Goal: Task Accomplishment & Management: Manage account settings

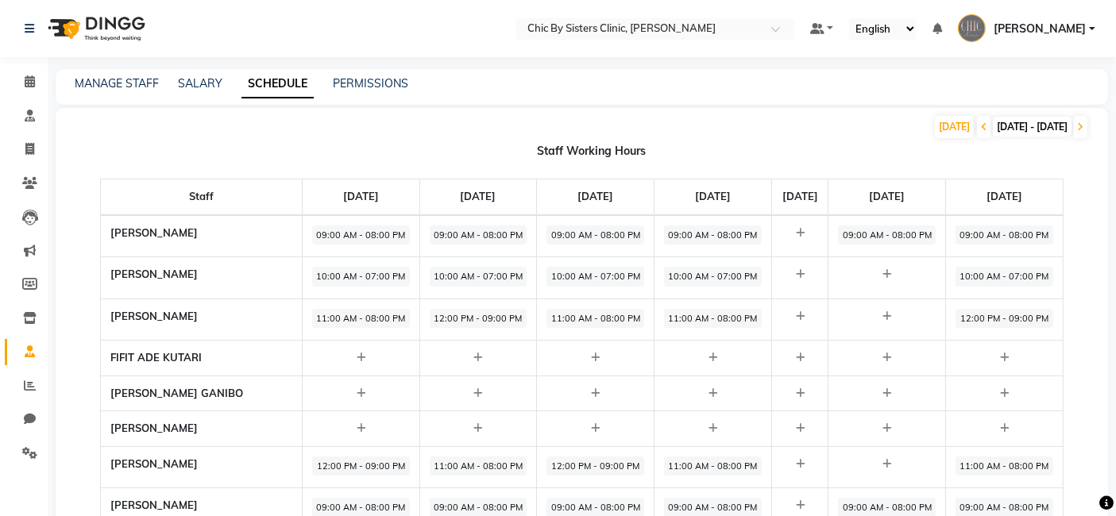
click at [1007, 273] on span "10:00 AM - 07:00 PM" at bounding box center [1004, 277] width 98 height 20
select select "10:00 AM"
select select "07:00 PM"
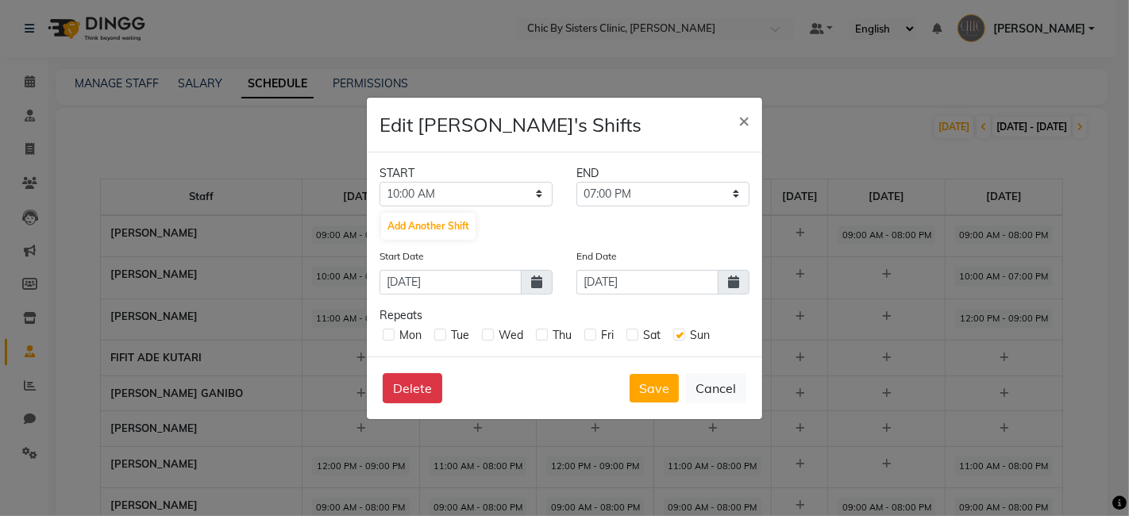
click at [1001, 232] on ngb-modal-window "Edit DR. ASSEL SATVALDINOVA's Shifts × START END 12:00 AM 12:15 AM 12:30 AM 12:…" at bounding box center [564, 258] width 1129 height 516
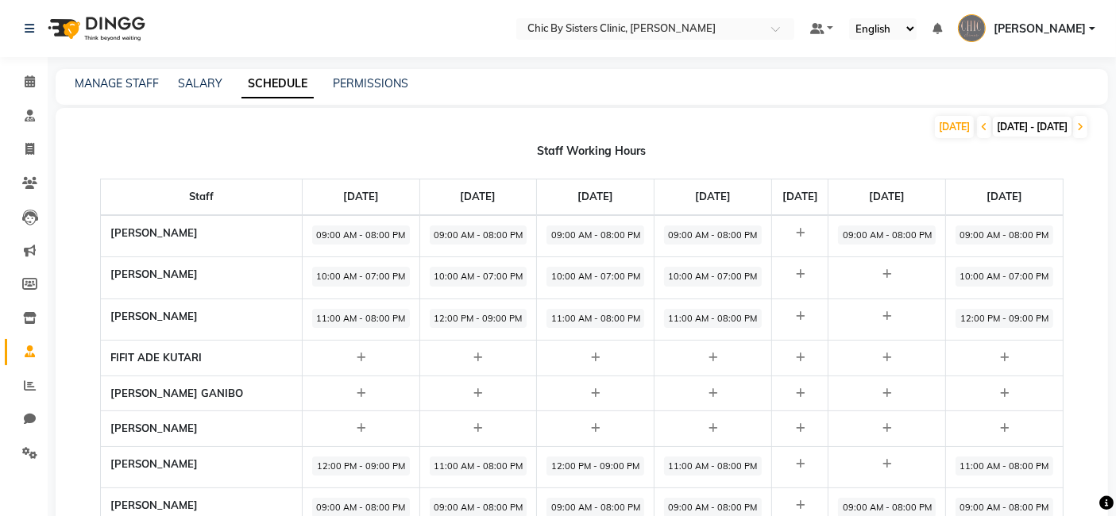
click at [1013, 318] on span "12:00 PM - 09:00 PM" at bounding box center [1004, 319] width 98 height 20
select select "12:00 PM"
select select "09:00 PM"
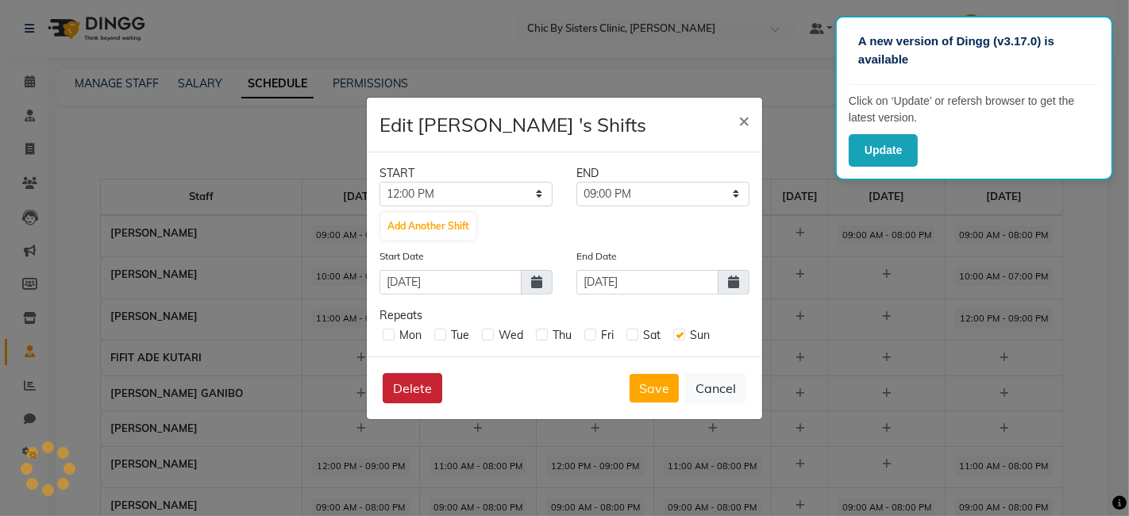
click at [411, 388] on button "Delete" at bounding box center [413, 388] width 60 height 30
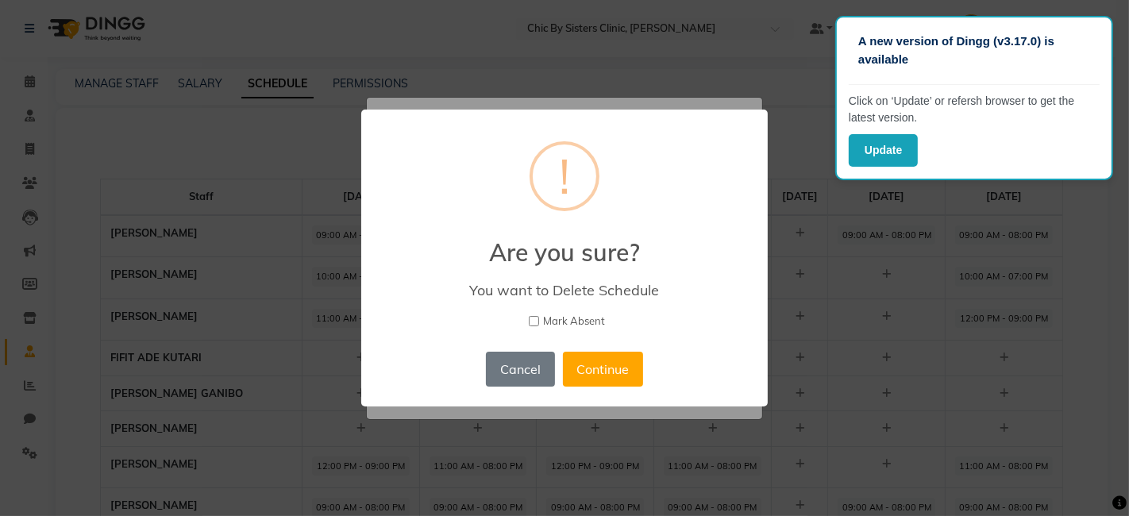
click at [534, 318] on input "Mark Absent" at bounding box center [534, 321] width 10 height 10
checkbox input "true"
click at [604, 368] on button "Continue" at bounding box center [603, 369] width 80 height 35
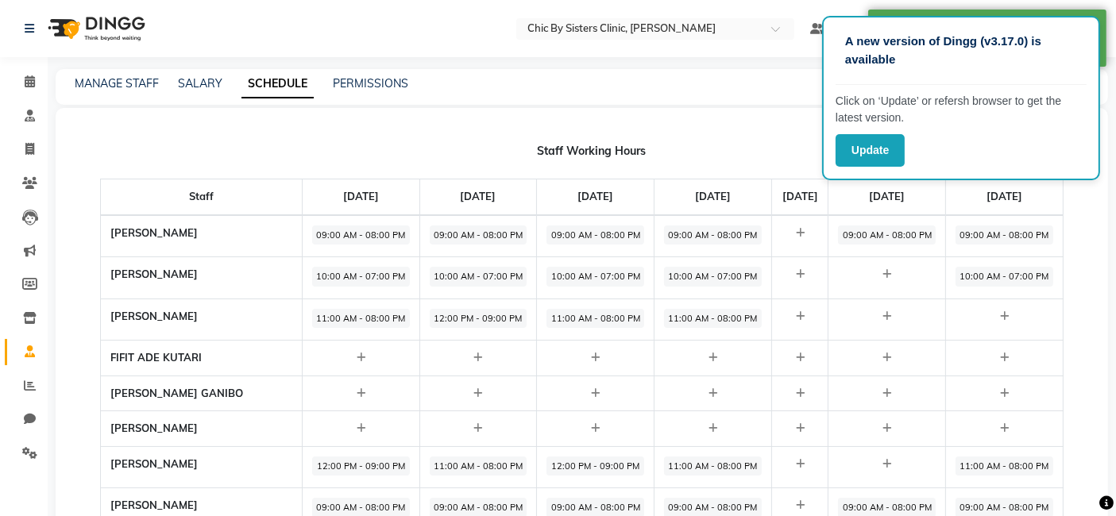
click at [733, 124] on div "TODAY 01-09-2025 - 07-09-2025" at bounding box center [572, 126] width 1033 height 25
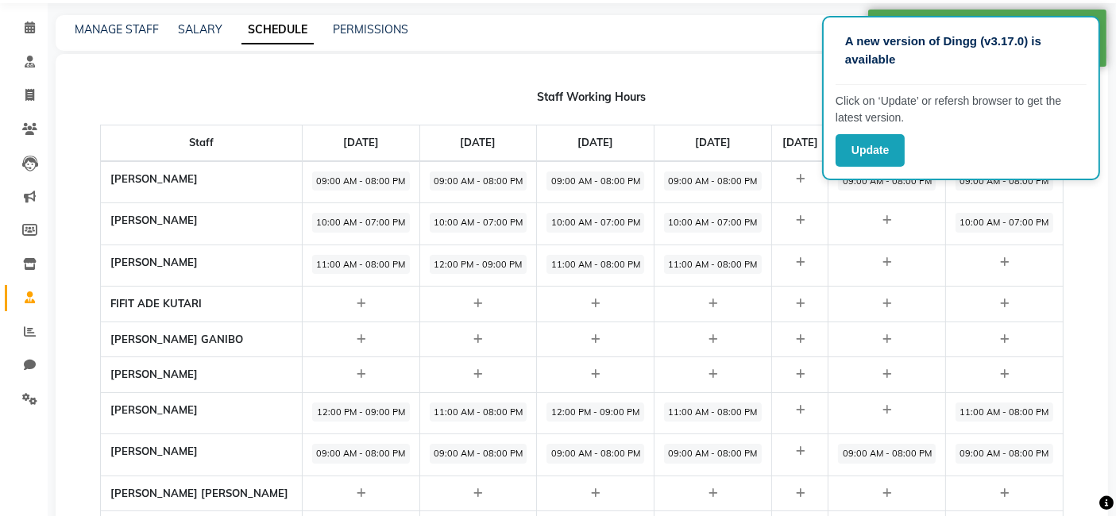
scroll to position [54, 0]
click at [985, 403] on span "11:00 AM - 08:00 PM" at bounding box center [1004, 413] width 98 height 20
select select "11:00 AM"
select select "08:00 PM"
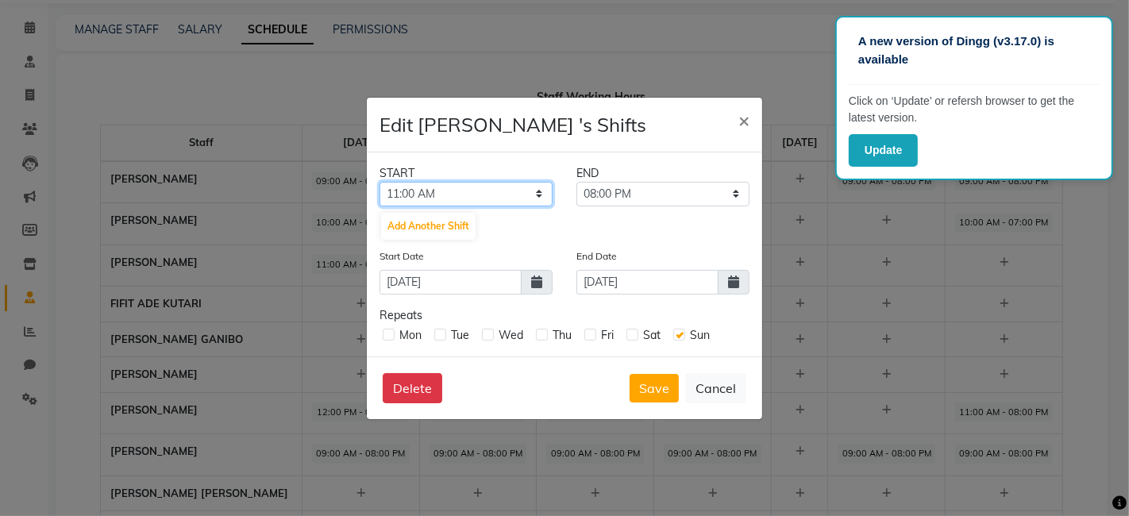
click at [535, 191] on select "12:00 AM 12:15 AM 12:30 AM 12:45 AM 01:00 AM 01:15 AM 01:30 AM 01:45 AM 02:00 A…" at bounding box center [466, 194] width 173 height 25
select select "10:00 AM"
click at [380, 182] on select "12:00 AM 12:15 AM 12:30 AM 12:45 AM 01:00 AM 01:15 AM 01:30 AM 01:45 AM 02:00 A…" at bounding box center [466, 194] width 173 height 25
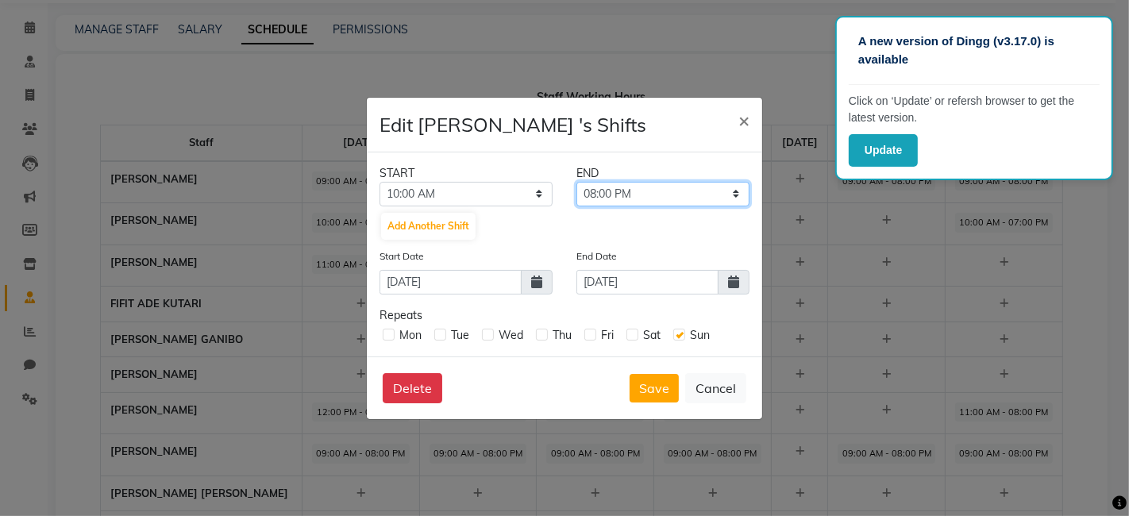
click at [638, 196] on select "10:15 AM 10:30 AM 10:45 AM 11:00 AM 11:15 AM 11:30 AM 11:45 AM 12:00 PM 12:15 P…" at bounding box center [663, 194] width 173 height 25
select select "07:00 PM"
click at [577, 182] on select "10:15 AM 10:30 AM 10:45 AM 11:00 AM 11:15 AM 11:30 AM 11:45 AM 12:00 PM 12:15 P…" at bounding box center [663, 194] width 173 height 25
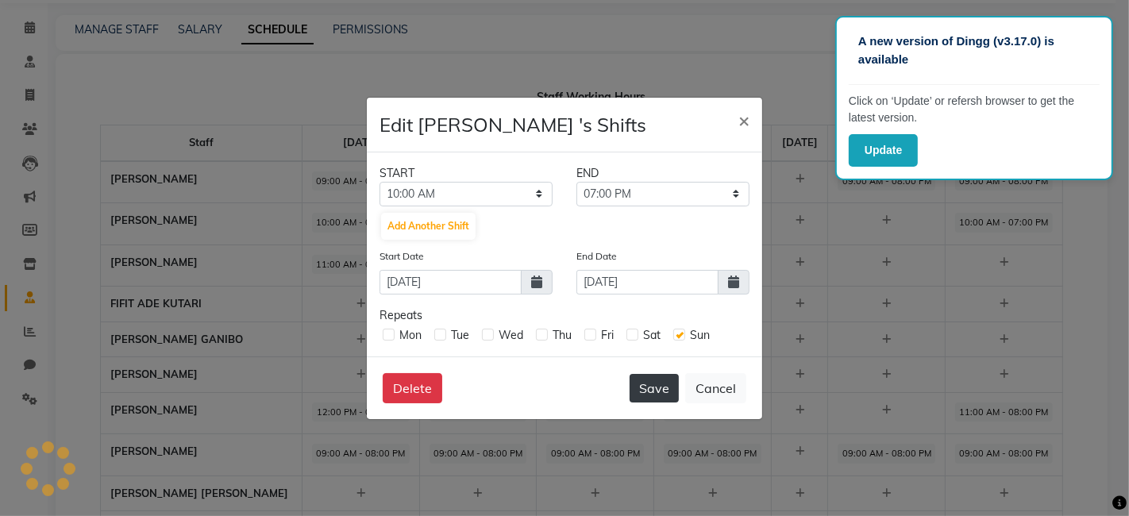
click at [657, 387] on button "Save" at bounding box center [654, 388] width 49 height 29
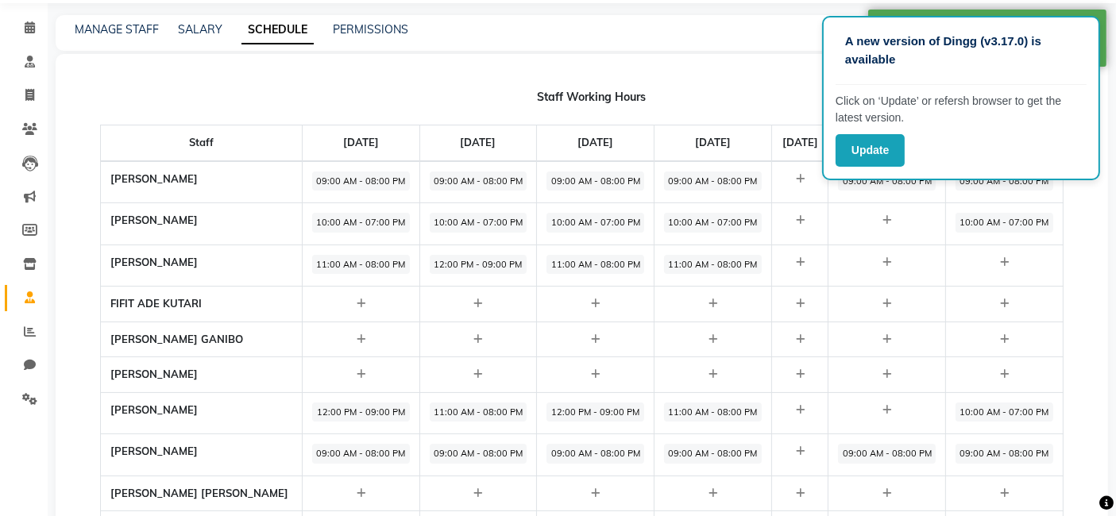
click at [1002, 449] on span "09:00 AM - 08:00 PM" at bounding box center [1004, 454] width 98 height 20
select select "09:00 AM"
select select "08:00 PM"
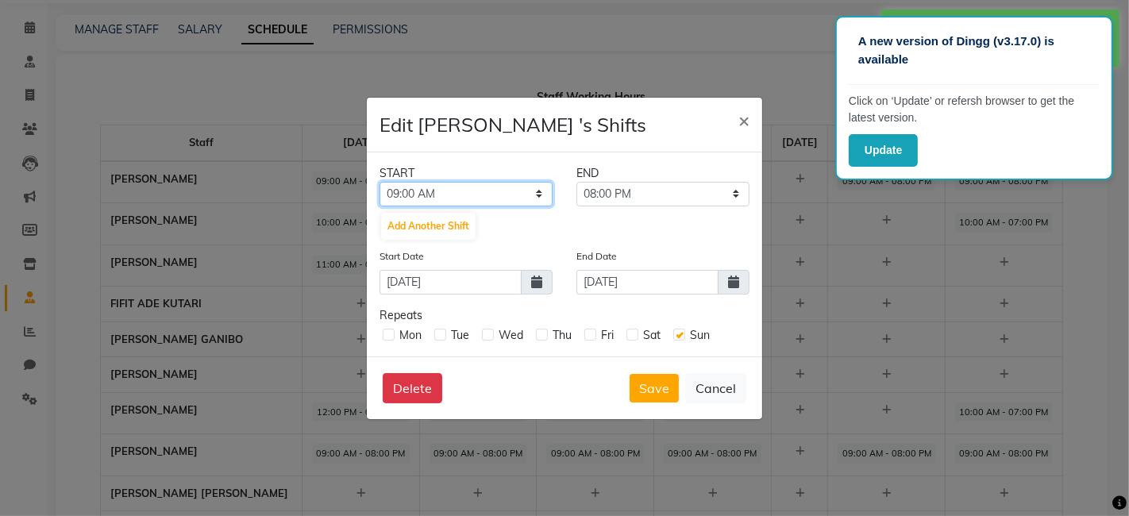
click at [533, 206] on select "12:00 AM 12:15 AM 12:30 AM 12:45 AM 01:00 AM 01:15 AM 01:30 AM 01:45 AM 02:00 A…" at bounding box center [466, 194] width 173 height 25
select select "10:00 AM"
click at [380, 195] on select "12:00 AM 12:15 AM 12:30 AM 12:45 AM 01:00 AM 01:15 AM 01:30 AM 01:45 AM 02:00 A…" at bounding box center [466, 194] width 173 height 25
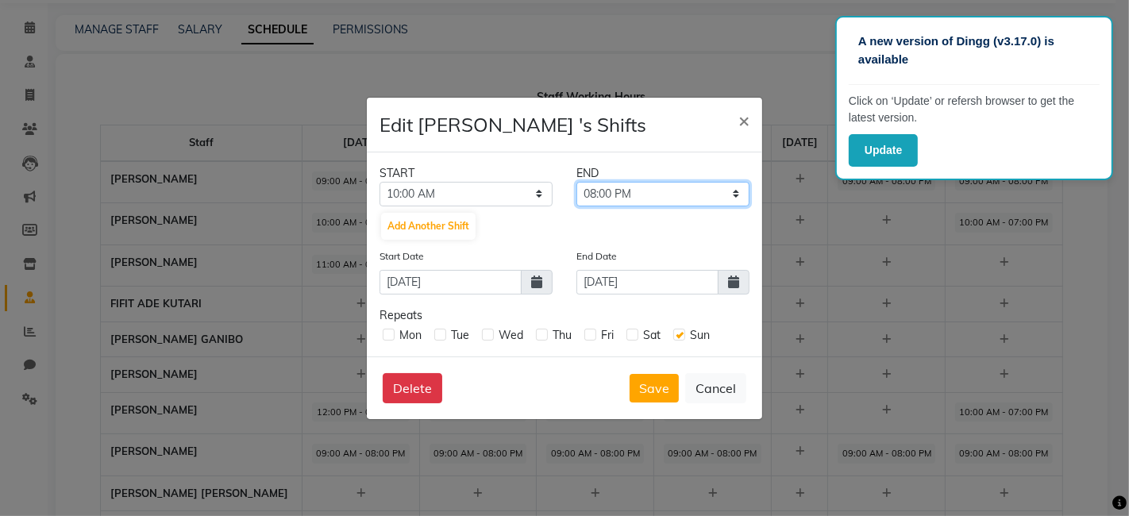
click at [641, 206] on select "10:15 AM 10:30 AM 10:45 AM 11:00 AM 11:15 AM 11:30 AM 11:45 AM 12:00 PM 12:15 P…" at bounding box center [663, 194] width 173 height 25
select select "07:00 PM"
click at [577, 195] on select "10:15 AM 10:30 AM 10:45 AM 11:00 AM 11:15 AM 11:30 AM 11:45 AM 12:00 PM 12:15 P…" at bounding box center [663, 194] width 173 height 25
click at [664, 392] on button "Save" at bounding box center [654, 388] width 49 height 29
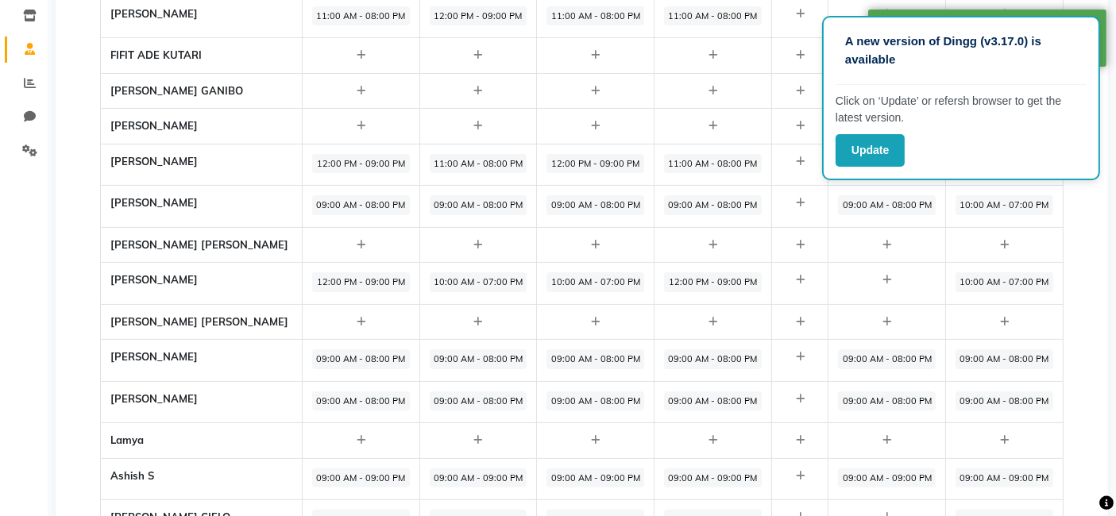
scroll to position [303, 0]
click at [998, 355] on span "09:00 AM - 08:00 PM" at bounding box center [1004, 359] width 98 height 20
select select "09:00 AM"
select select "08:00 PM"
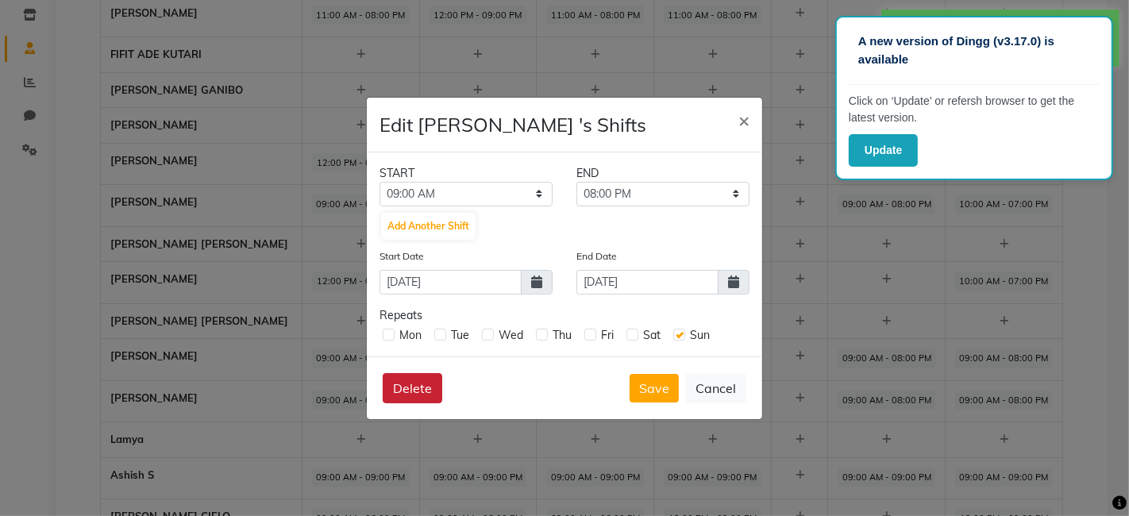
click at [391, 391] on button "Delete" at bounding box center [413, 388] width 60 height 30
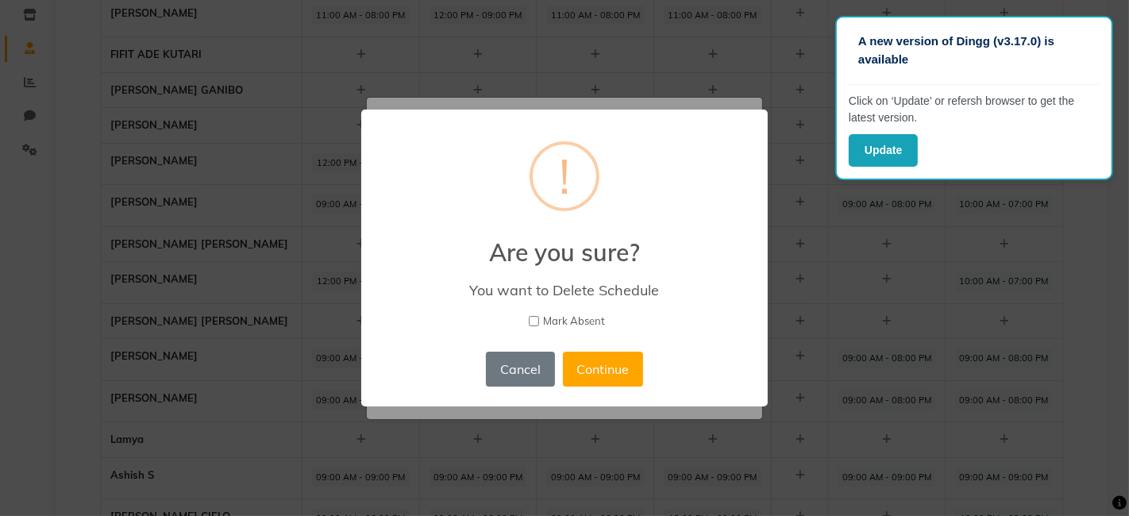
click at [540, 317] on label "Mark Absent" at bounding box center [564, 322] width 365 height 16
click at [539, 317] on input "Mark Absent" at bounding box center [534, 321] width 10 height 10
checkbox input "true"
click at [617, 376] on button "Continue" at bounding box center [603, 369] width 80 height 35
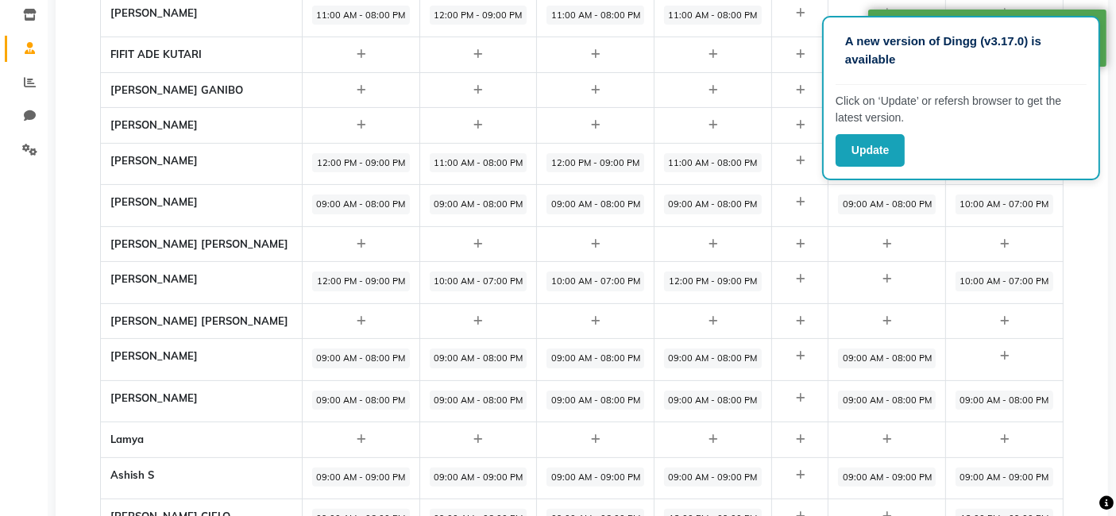
click at [976, 394] on span "09:00 AM - 08:00 PM" at bounding box center [1004, 401] width 98 height 20
select select "09:00 AM"
select select "08:00 PM"
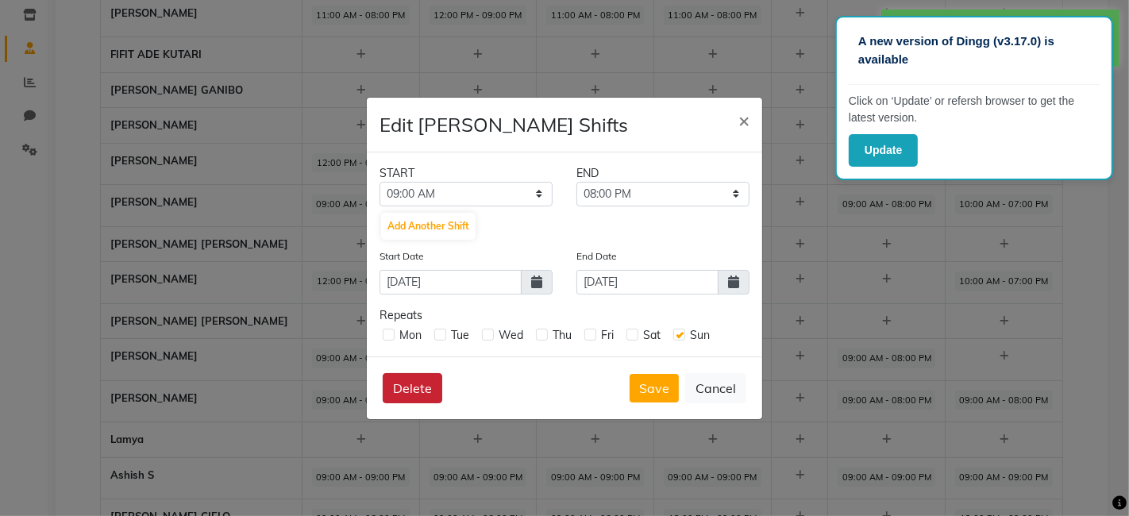
click at [399, 395] on button "Delete" at bounding box center [413, 388] width 60 height 30
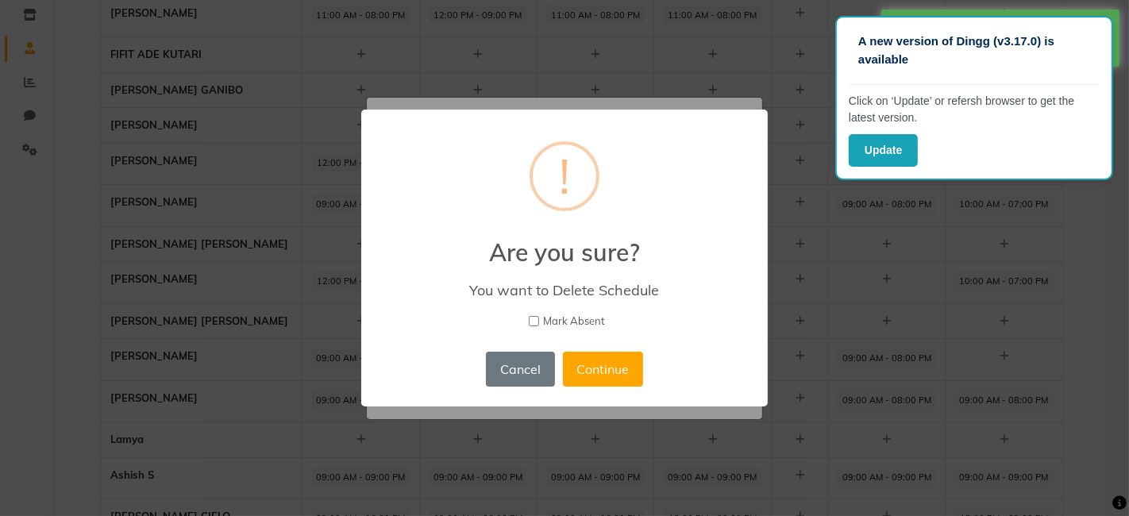
click at [560, 318] on span "Mark Absent" at bounding box center [574, 322] width 62 height 16
click at [539, 318] on input "Mark Absent" at bounding box center [534, 321] width 10 height 10
checkbox input "true"
click at [619, 366] on button "Continue" at bounding box center [603, 369] width 80 height 35
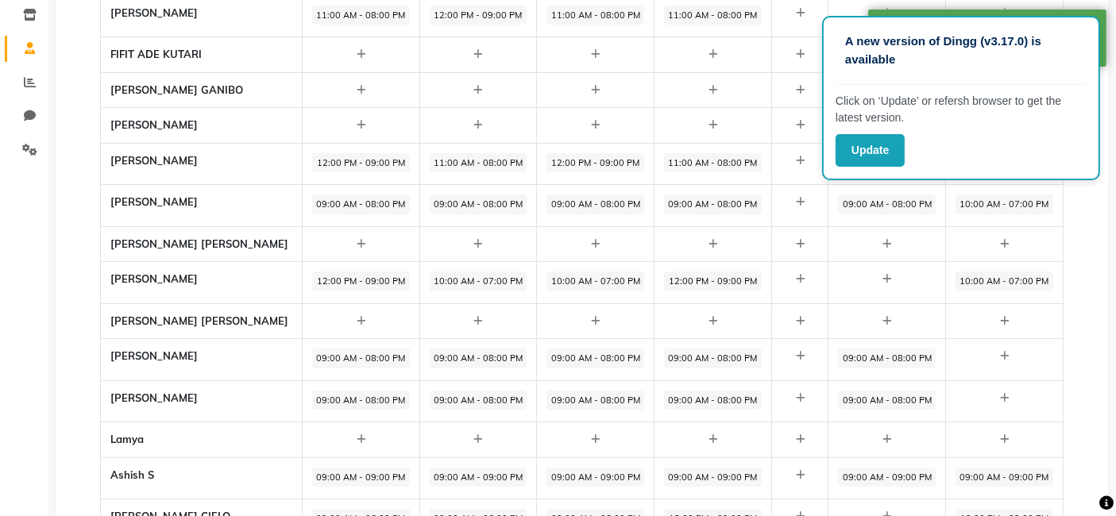
scroll to position [379, 0]
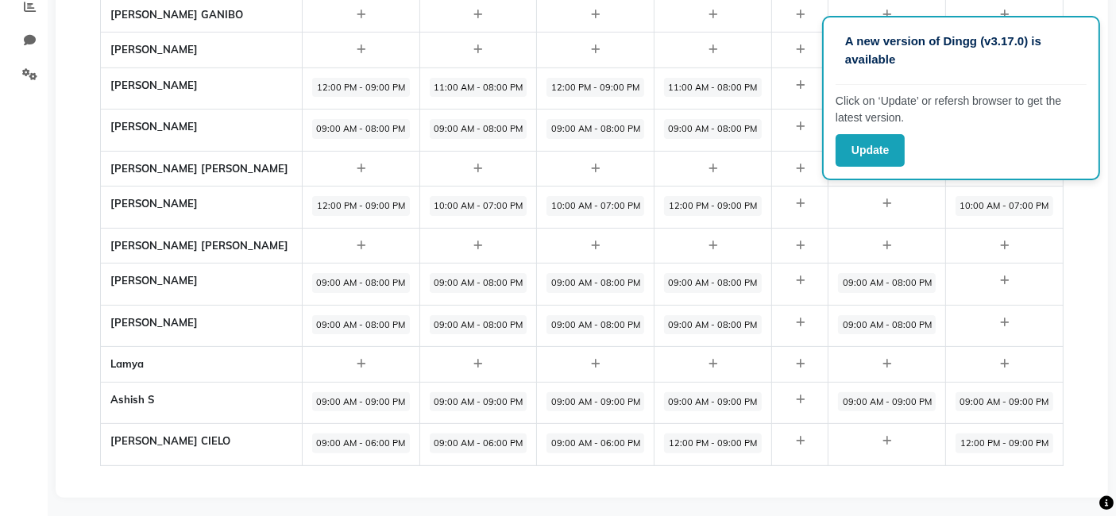
click at [994, 438] on span "12:00 PM - 09:00 PM" at bounding box center [1004, 444] width 98 height 20
select select "12:00 PM"
select select "09:00 PM"
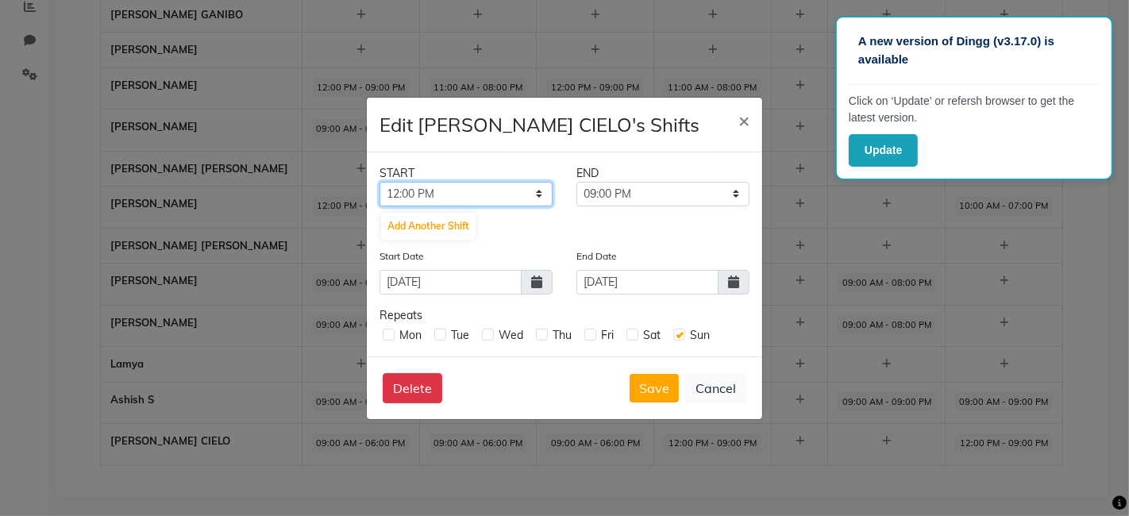
click at [538, 194] on select "12:00 AM 12:15 AM 12:30 AM 12:45 AM 01:00 AM 01:15 AM 01:30 AM 01:45 AM 02:00 A…" at bounding box center [466, 194] width 173 height 25
select select "10:00 AM"
click at [380, 182] on select "12:00 AM 12:15 AM 12:30 AM 12:45 AM 01:00 AM 01:15 AM 01:30 AM 01:45 AM 02:00 A…" at bounding box center [466, 194] width 173 height 25
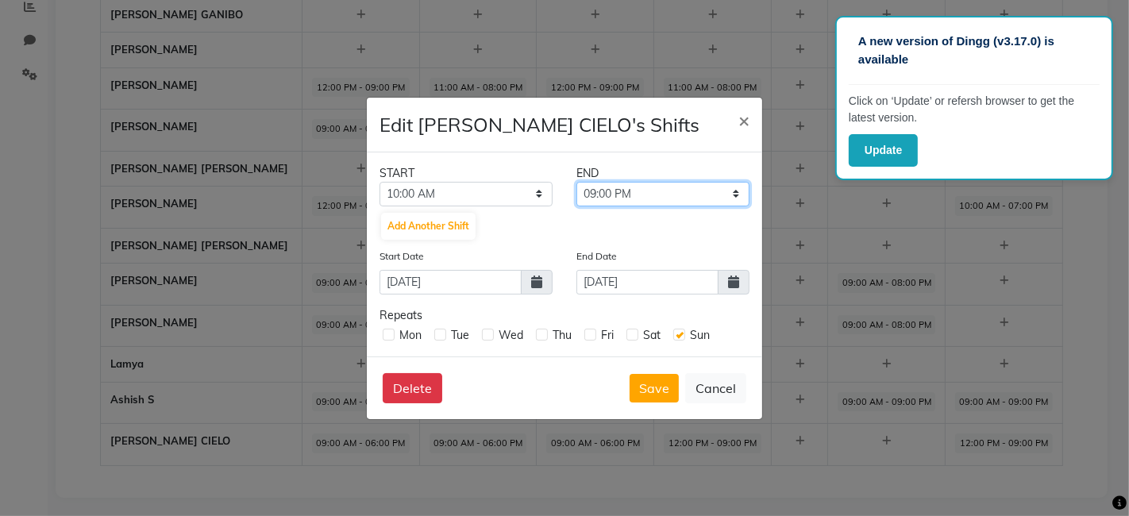
click at [611, 195] on select "10:15 AM 10:30 AM 10:45 AM 11:00 AM 11:15 AM 11:30 AM 11:45 AM 12:00 PM 12:15 P…" at bounding box center [663, 194] width 173 height 25
select select "07:00 PM"
click at [577, 182] on select "10:15 AM 10:30 AM 10:45 AM 11:00 AM 11:15 AM 11:30 AM 11:45 AM 12:00 PM 12:15 P…" at bounding box center [663, 194] width 173 height 25
click at [652, 384] on button "Save" at bounding box center [654, 388] width 49 height 29
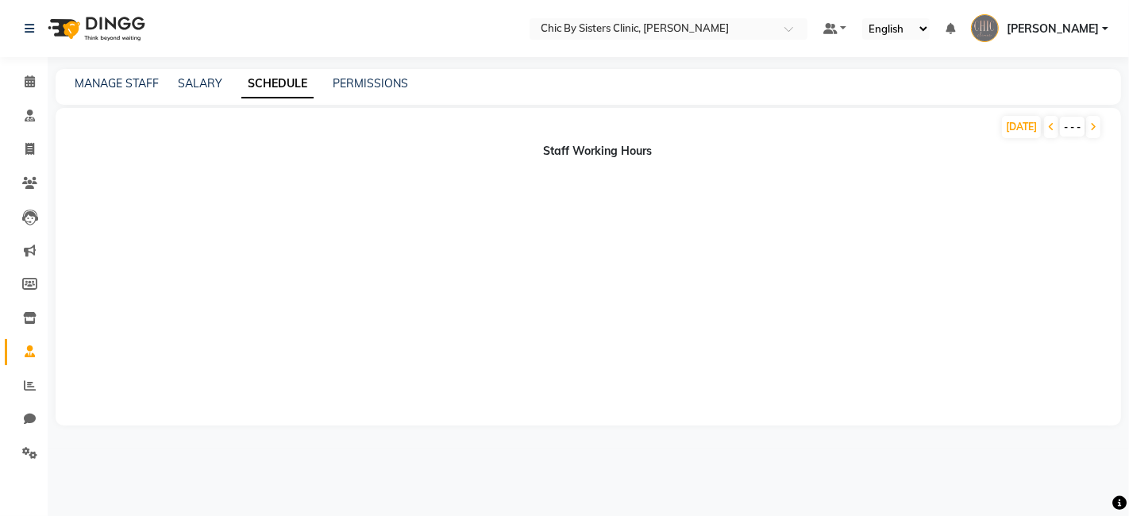
click at [360, 46] on nav "Select Location × Chic By Sisters Clinic, Al Sarooj Default Panel My Panel Engl…" at bounding box center [564, 28] width 1129 height 57
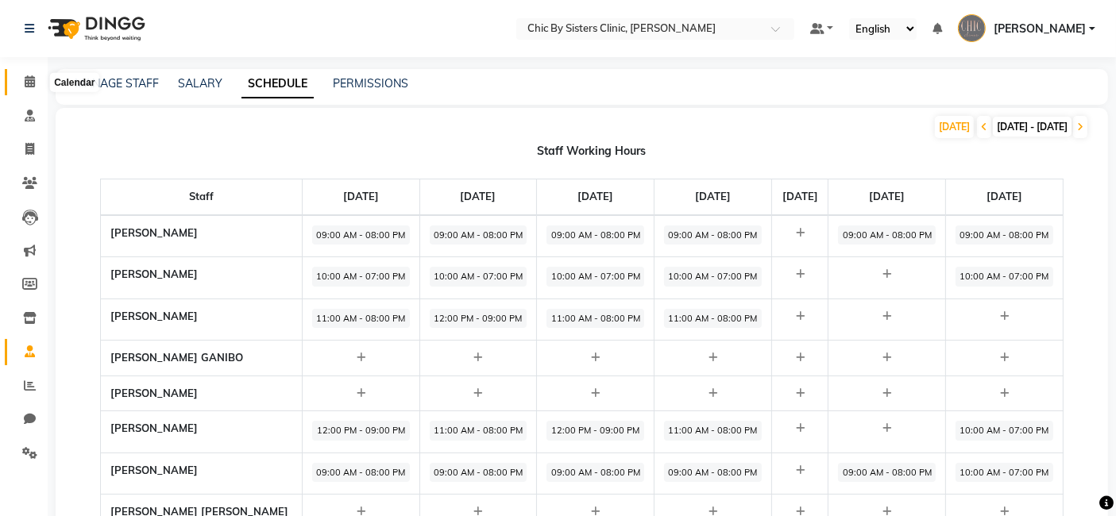
click at [29, 82] on icon at bounding box center [30, 81] width 10 height 12
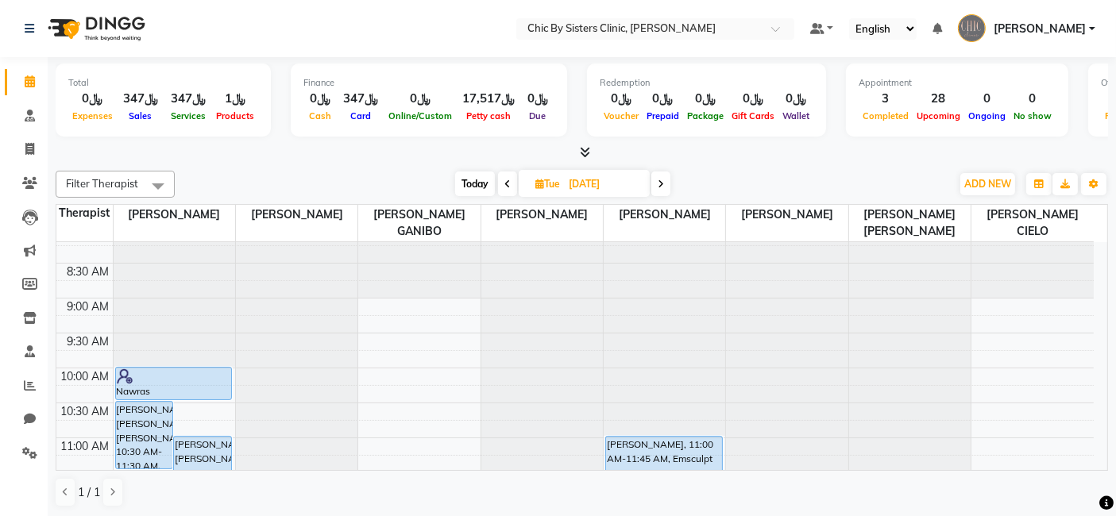
scroll to position [15, 0]
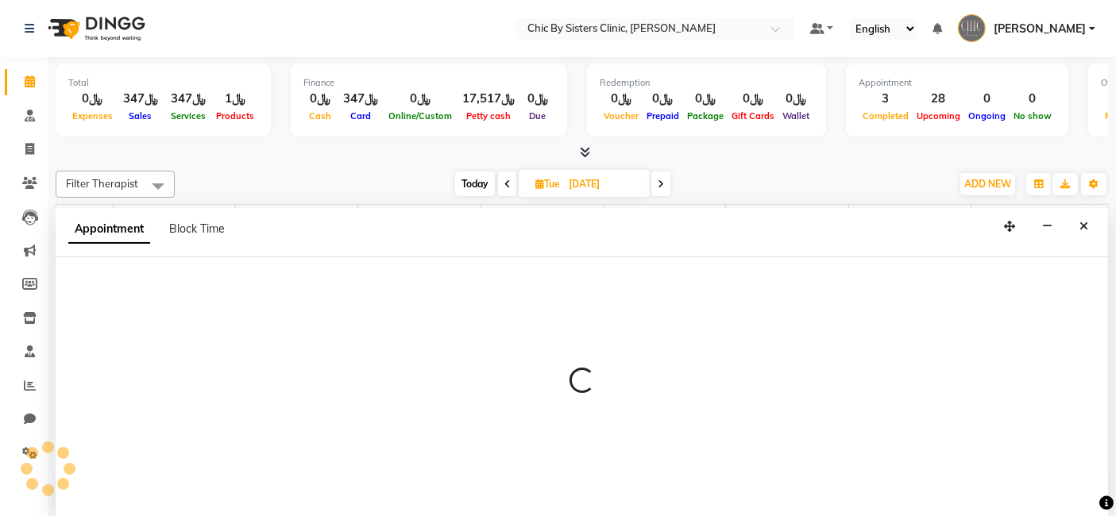
scroll to position [0, 0]
select select "49181"
select select "tentative"
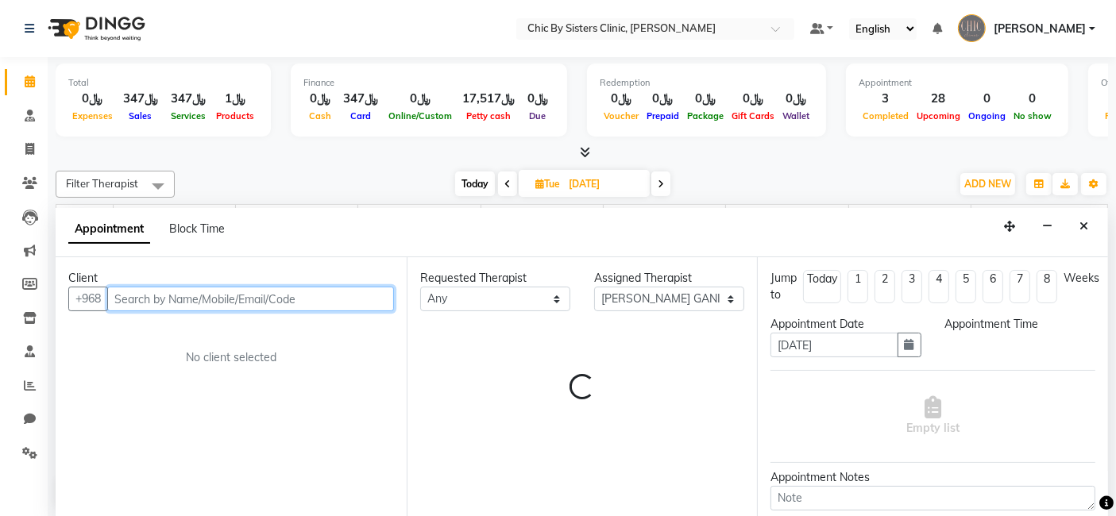
select select "540"
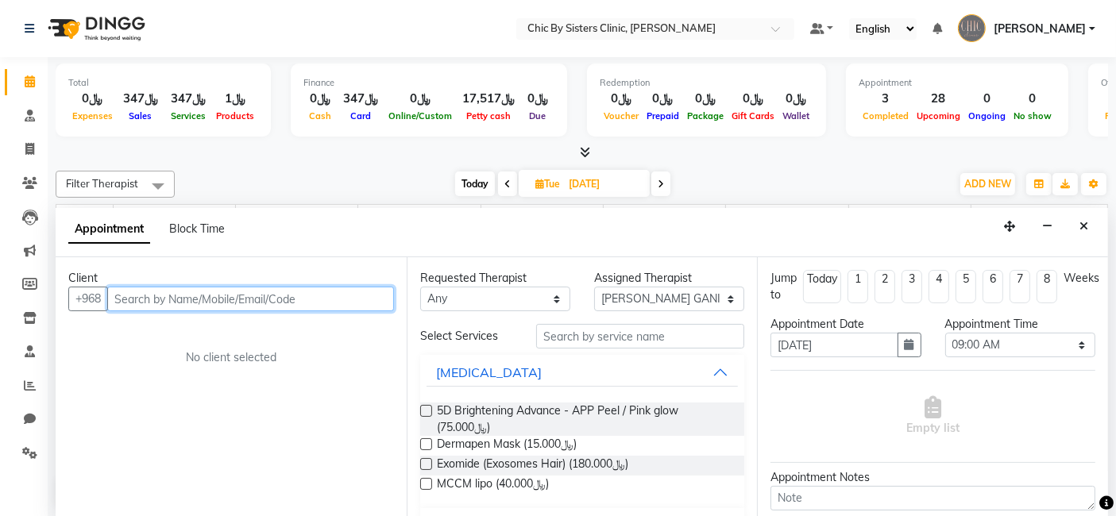
click at [275, 295] on input "text" at bounding box center [250, 299] width 287 height 25
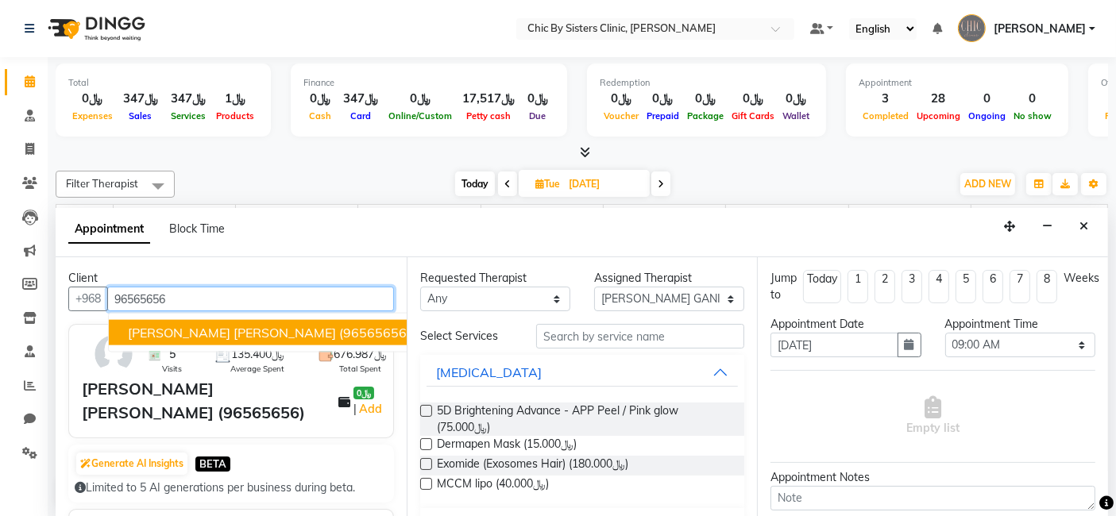
click at [203, 327] on span "[PERSON_NAME] [PERSON_NAME] (96565656)" at bounding box center [269, 333] width 283 height 16
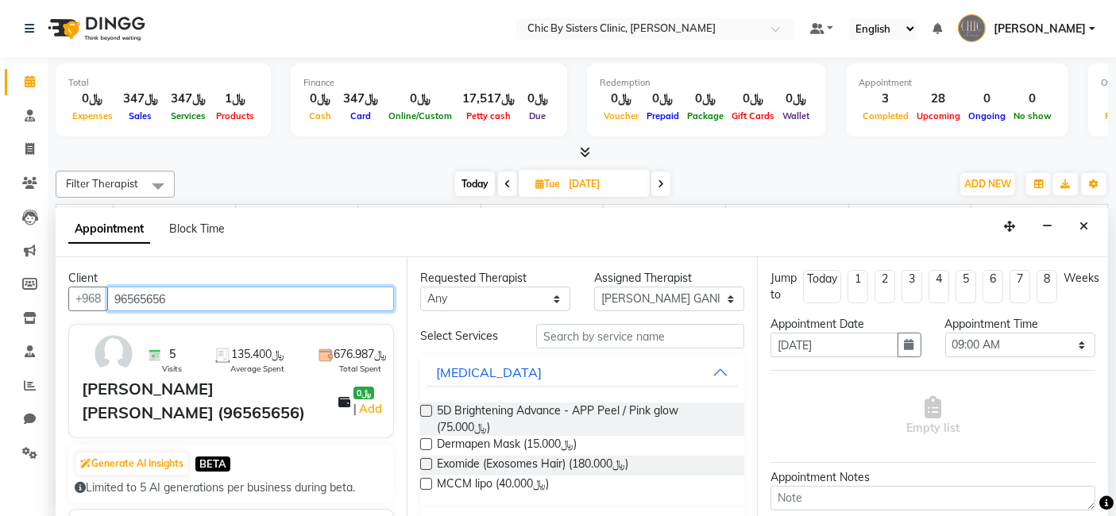
type input "96565656"
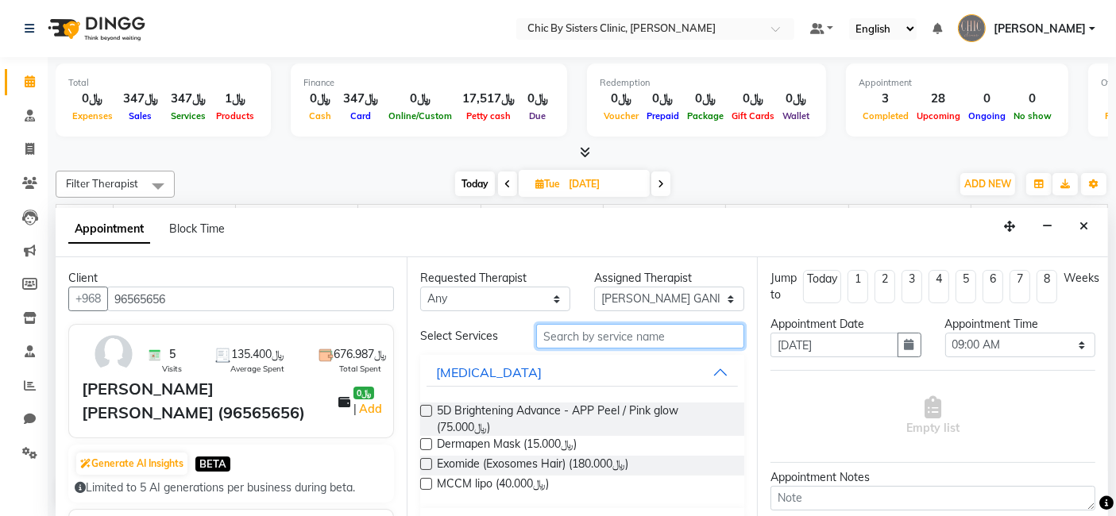
click at [600, 337] on input "text" at bounding box center [640, 336] width 208 height 25
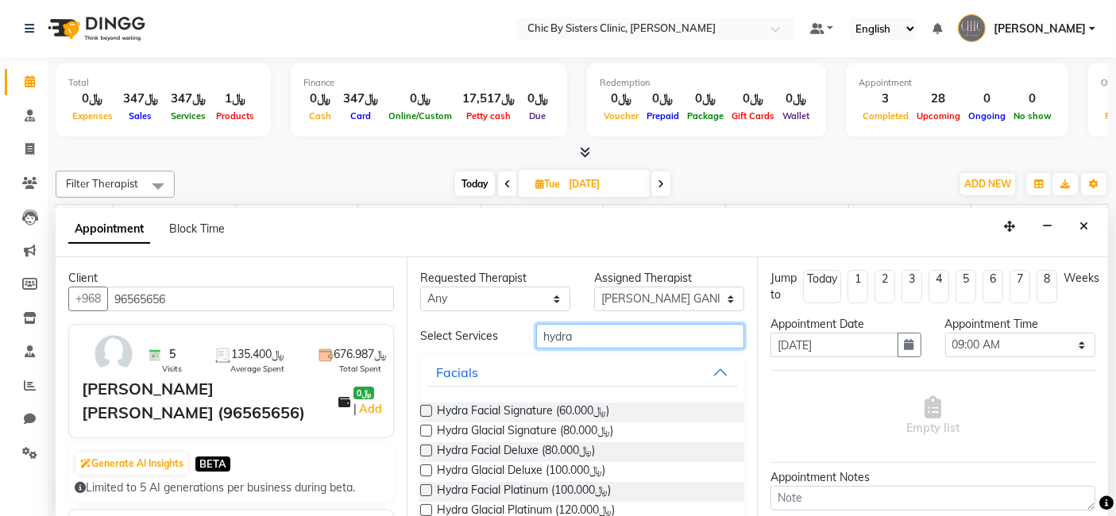
type input "hydra"
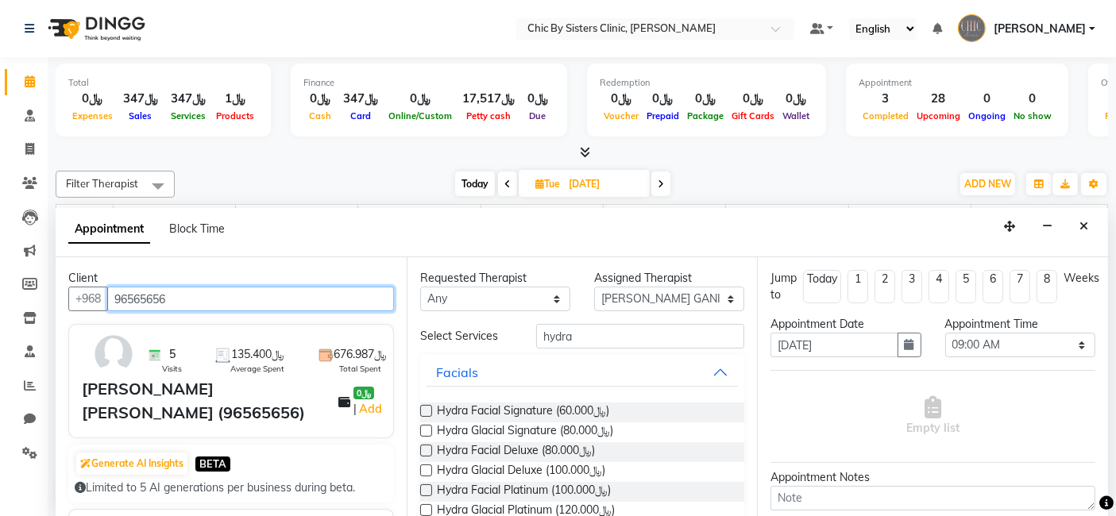
drag, startPoint x: 179, startPoint y: 295, endPoint x: 113, endPoint y: 296, distance: 65.9
click at [113, 296] on input "96565656" at bounding box center [250, 299] width 287 height 25
click at [31, 177] on icon at bounding box center [29, 183] width 15 height 12
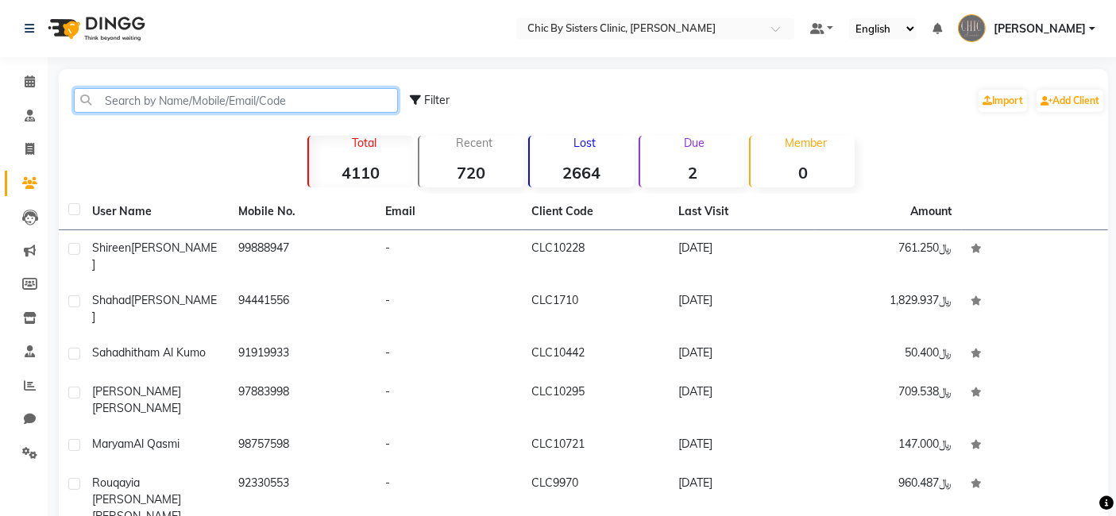
click at [138, 97] on input "text" at bounding box center [236, 100] width 324 height 25
paste input "96565656"
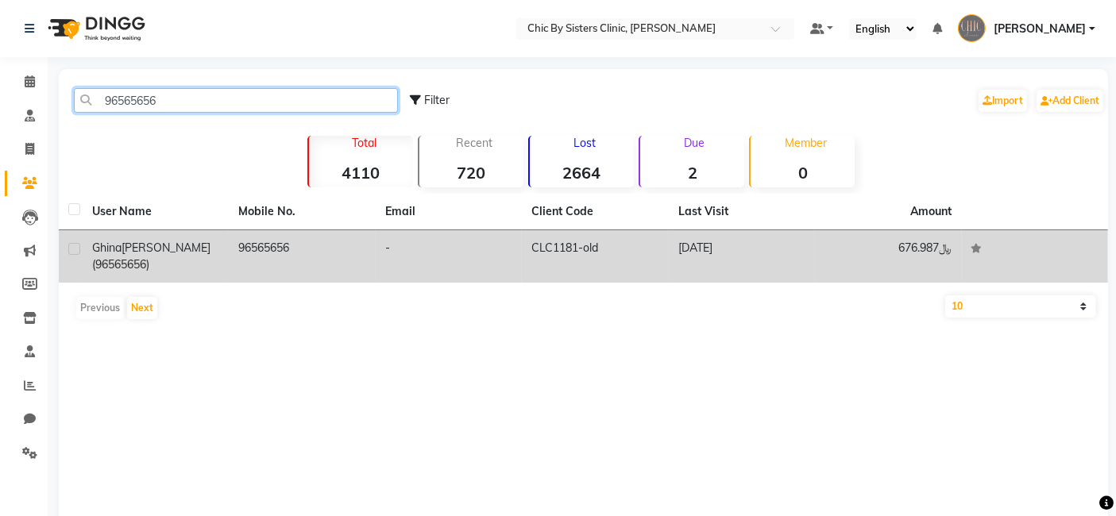
type input "96565656"
click at [127, 251] on span "[PERSON_NAME] (96565656)" at bounding box center [151, 256] width 118 height 31
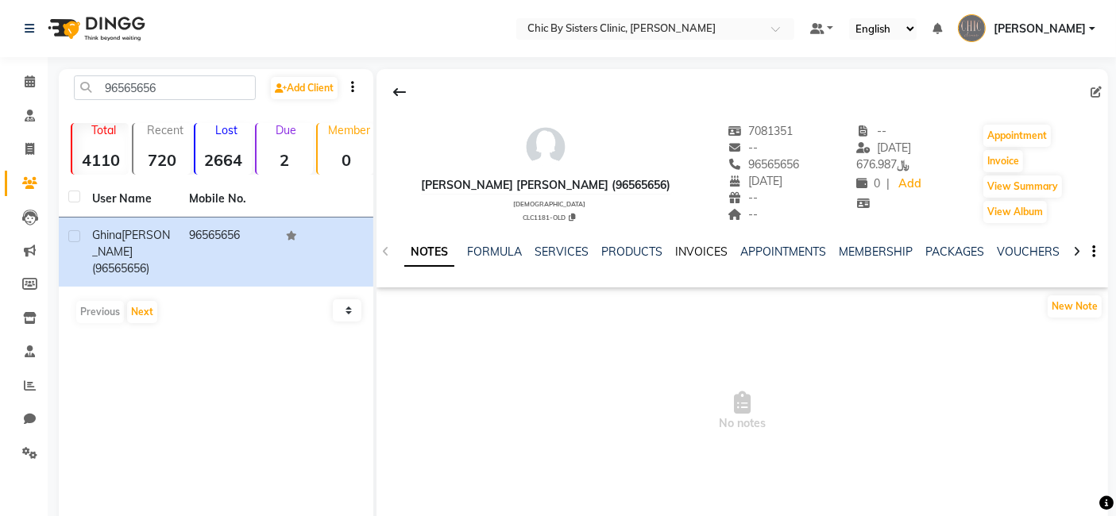
click at [699, 248] on link "INVOICES" at bounding box center [701, 252] width 52 height 14
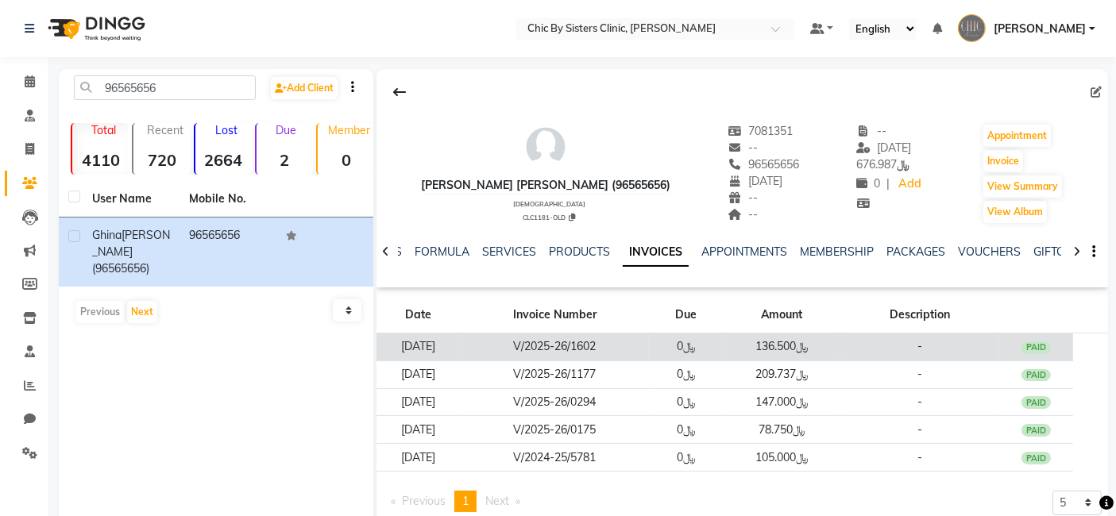
click at [776, 341] on td "﷼136.500" at bounding box center [781, 348] width 117 height 28
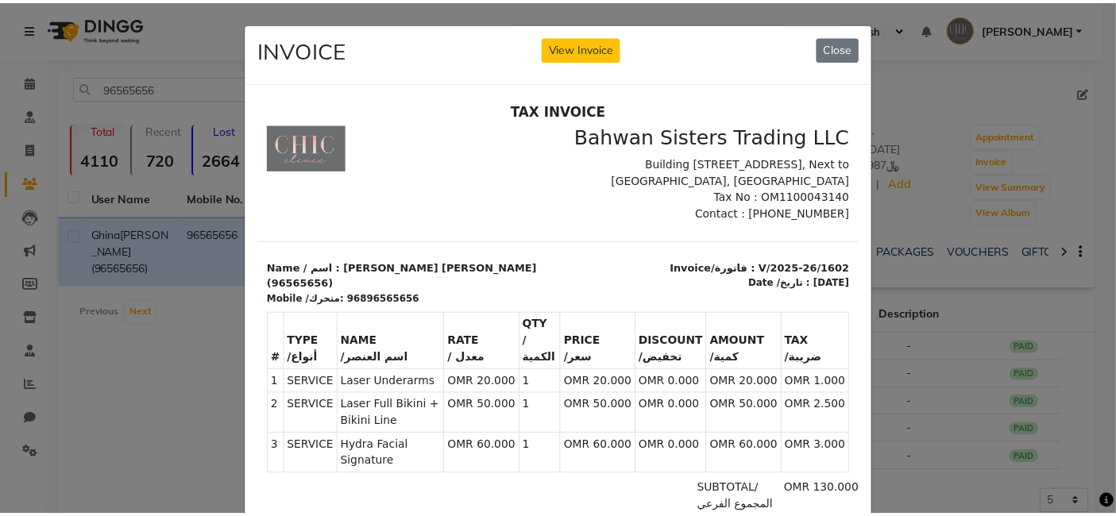
scroll to position [13, 0]
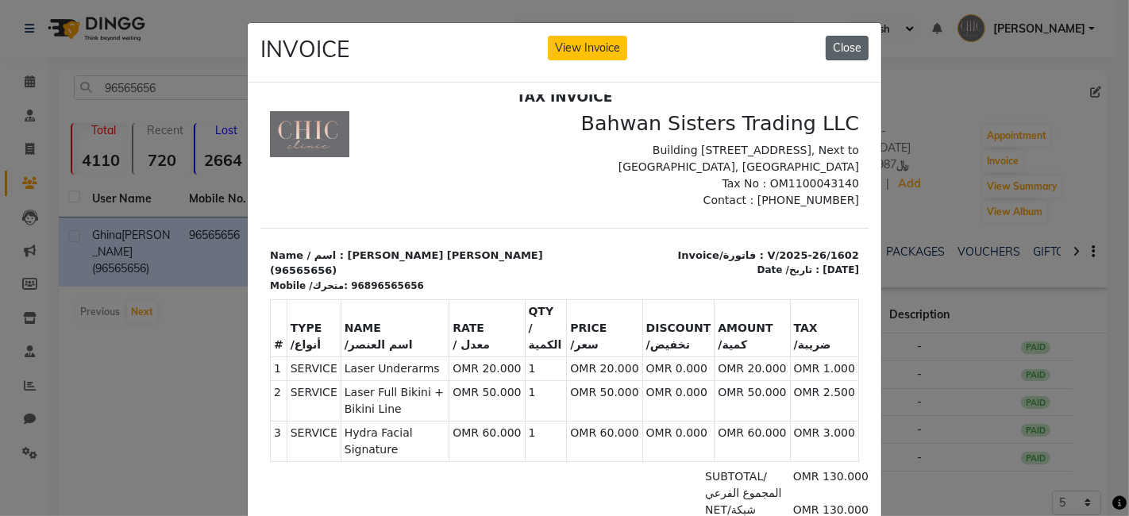
click at [848, 47] on button "Close" at bounding box center [847, 48] width 43 height 25
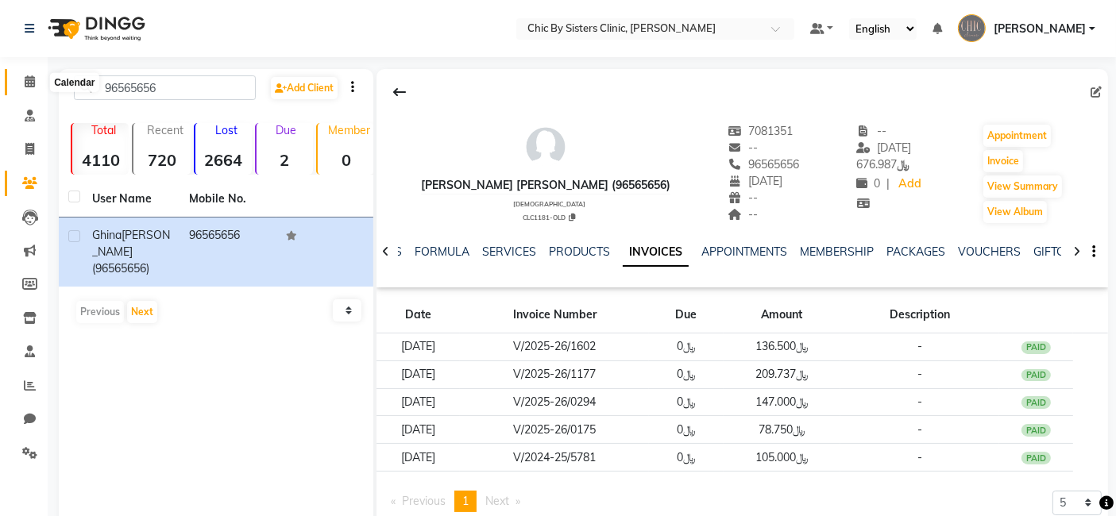
click at [32, 80] on icon at bounding box center [30, 81] width 10 height 12
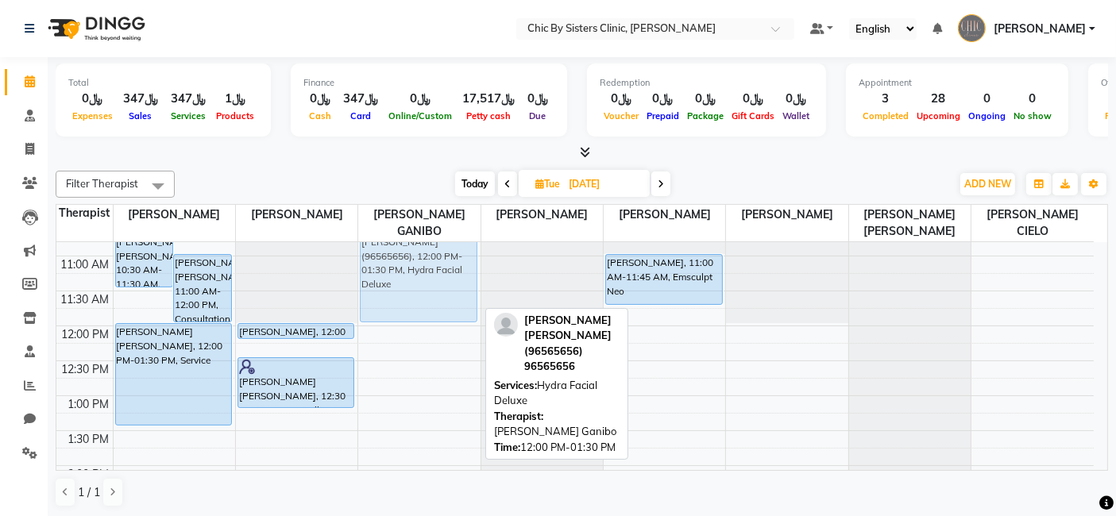
scroll to position [195, 0]
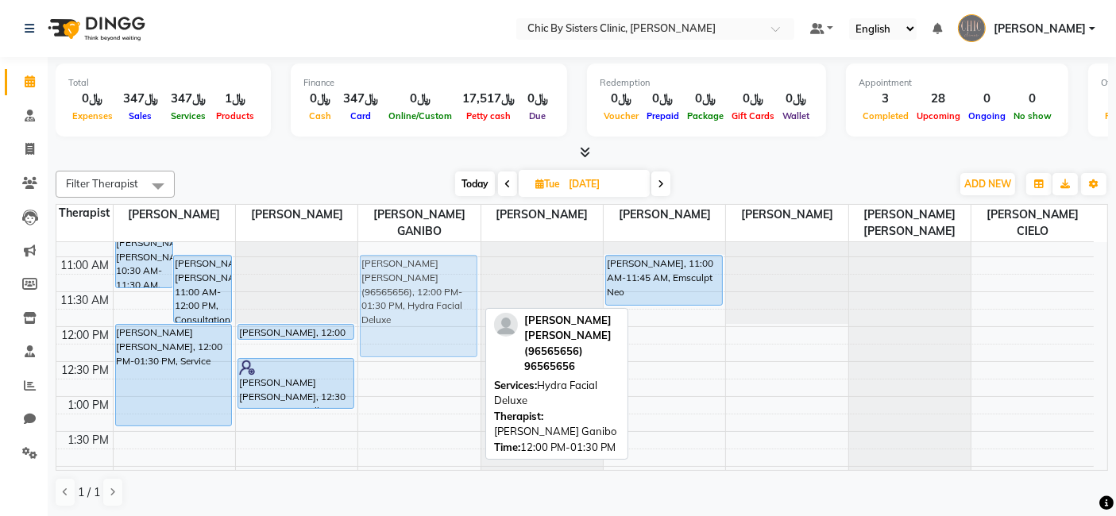
drag, startPoint x: 426, startPoint y: 371, endPoint x: 424, endPoint y: 297, distance: 73.9
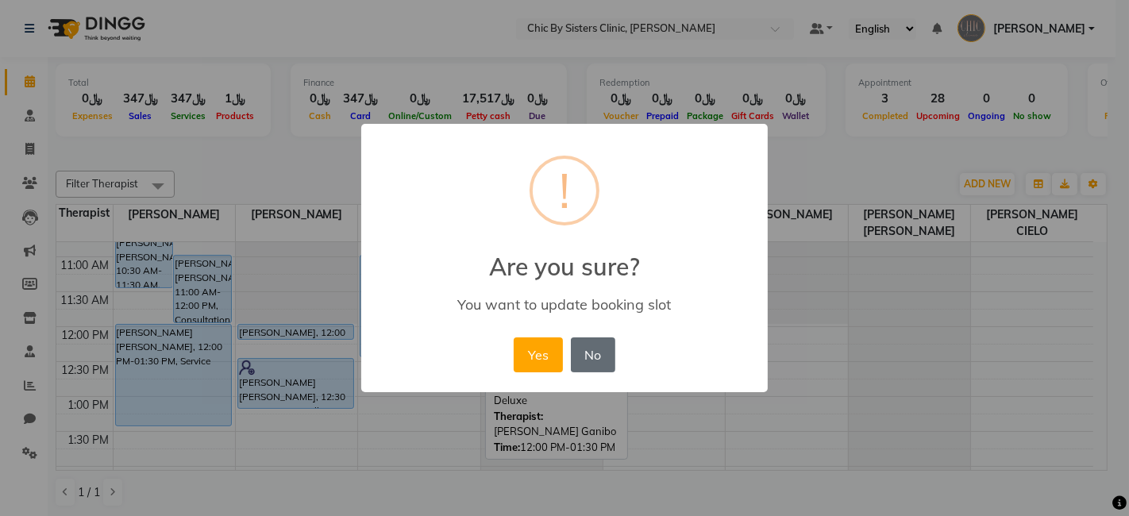
click at [598, 357] on button "No" at bounding box center [593, 354] width 44 height 35
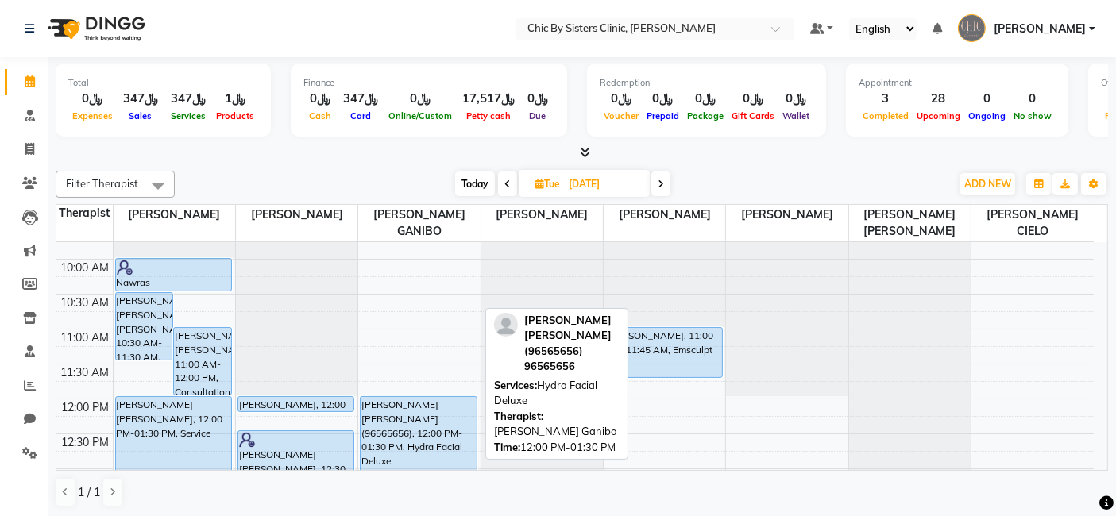
scroll to position [122, 0]
click at [402, 435] on div "[PERSON_NAME] [PERSON_NAME] (96565656), 12:00 PM-01:30 PM, Hydra Facial Deluxe" at bounding box center [419, 447] width 116 height 101
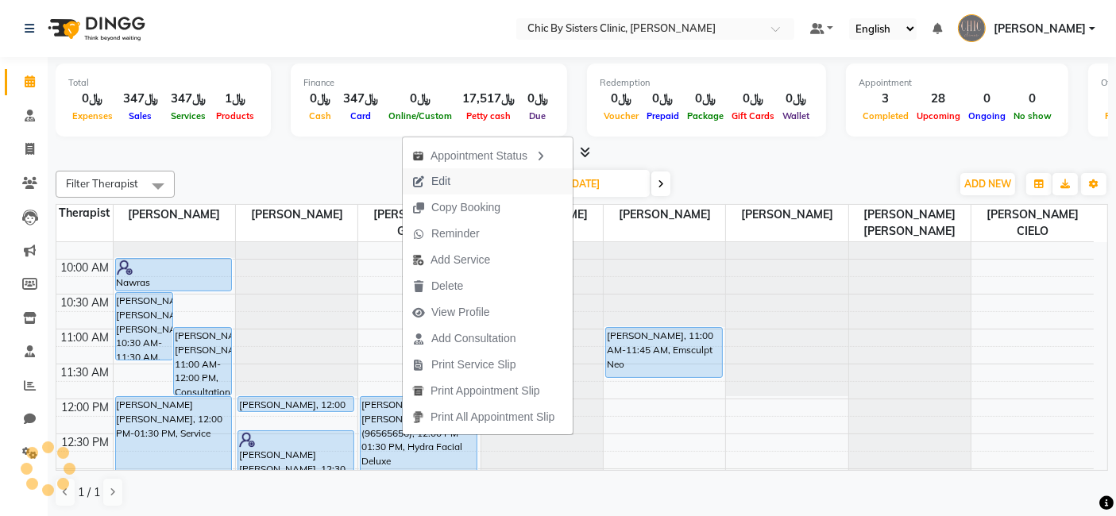
click at [445, 178] on span "Edit" at bounding box center [440, 181] width 19 height 17
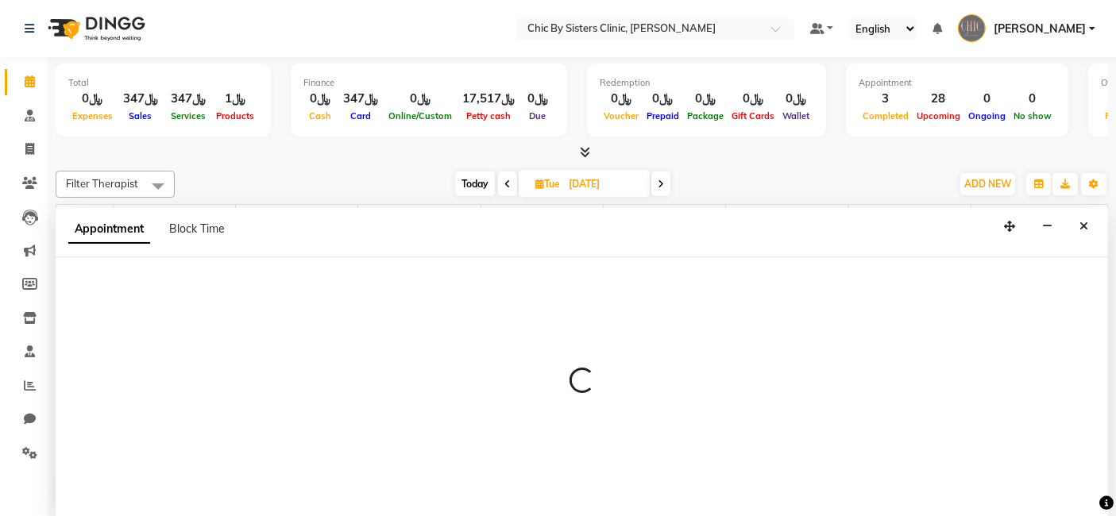
scroll to position [0, 0]
select select "tentative"
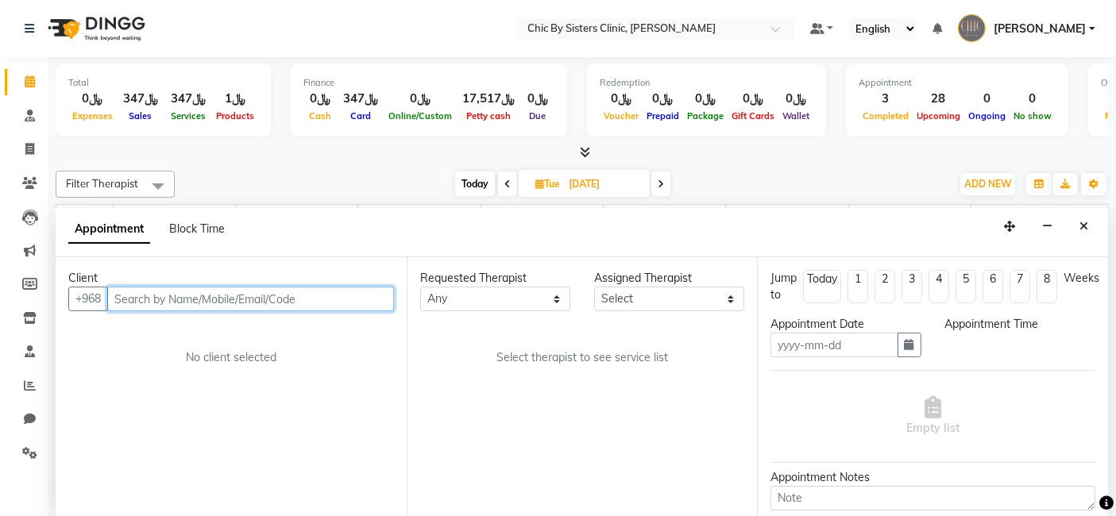
type input "[DATE]"
select select "upcoming"
select select "720"
select select "49181"
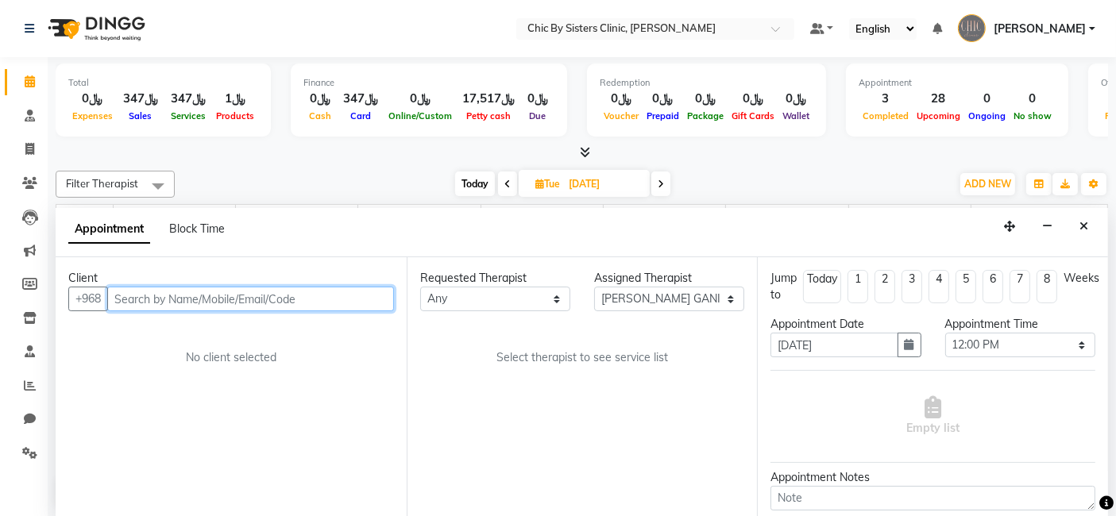
select select "3125"
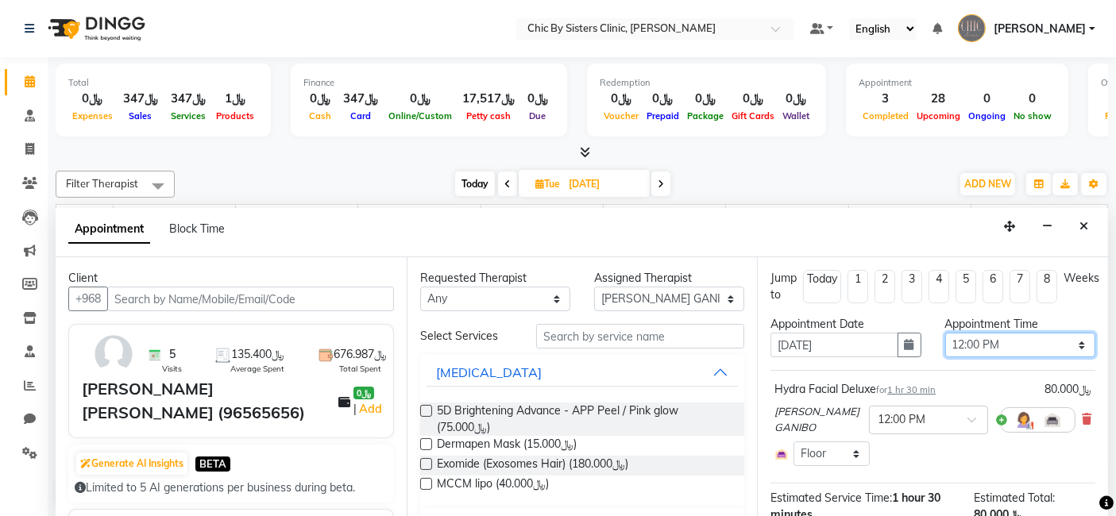
click at [976, 339] on select "Select 09:00 AM 09:15 AM 09:30 AM 09:45 AM 10:00 AM 10:15 AM 10:30 AM 10:45 AM …" at bounding box center [1020, 345] width 150 height 25
select select "540"
click at [945, 333] on select "Select 09:00 AM 09:15 AM 09:30 AM 09:45 AM 10:00 AM 10:15 AM 10:30 AM 10:45 AM …" at bounding box center [1020, 345] width 150 height 25
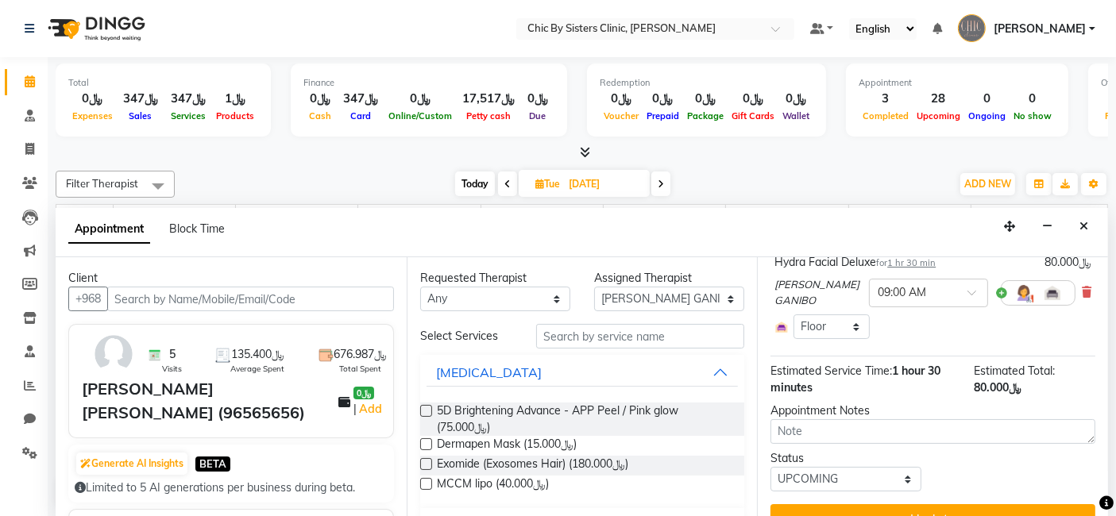
scroll to position [169, 0]
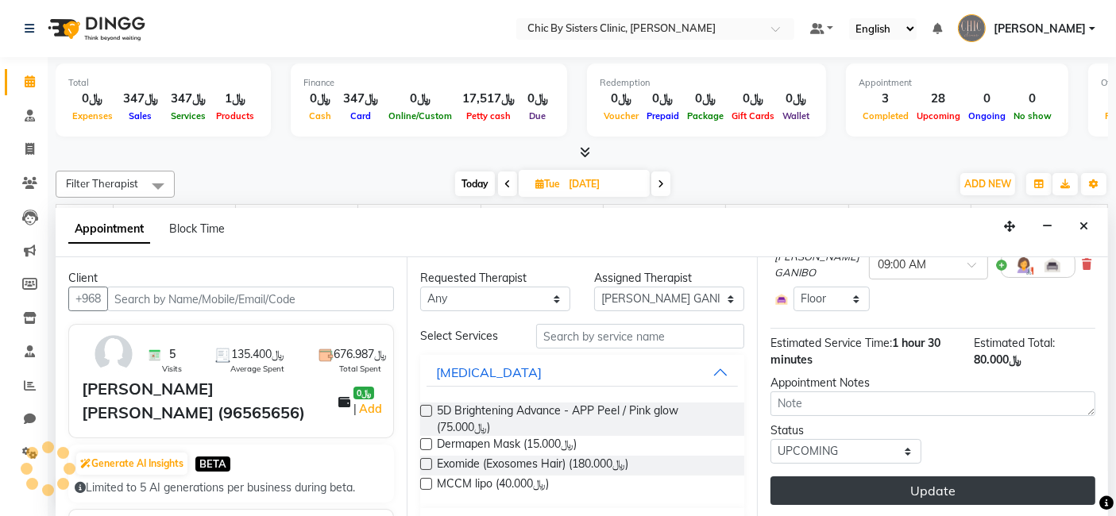
click at [925, 487] on button "Update" at bounding box center [932, 490] width 325 height 29
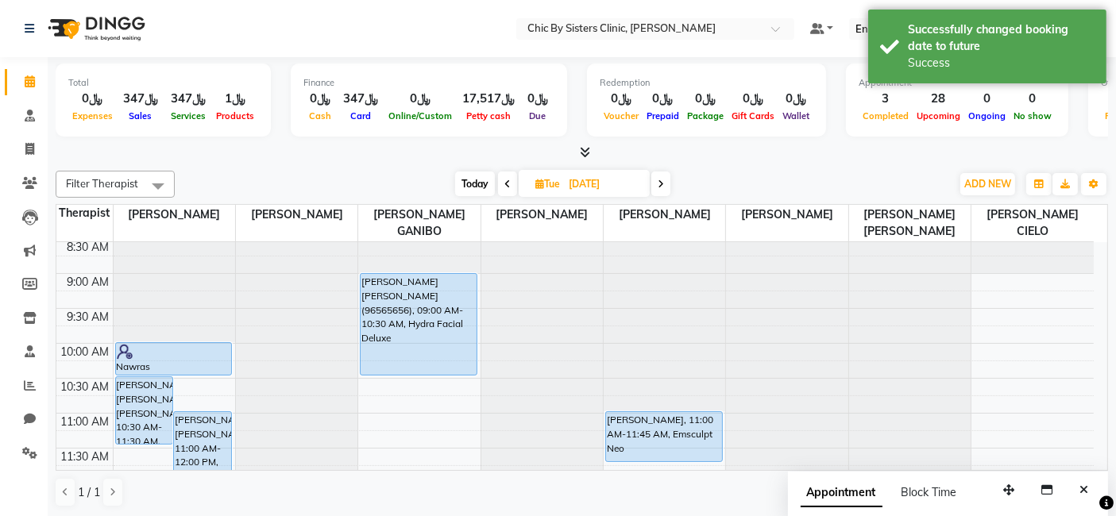
scroll to position [4, 0]
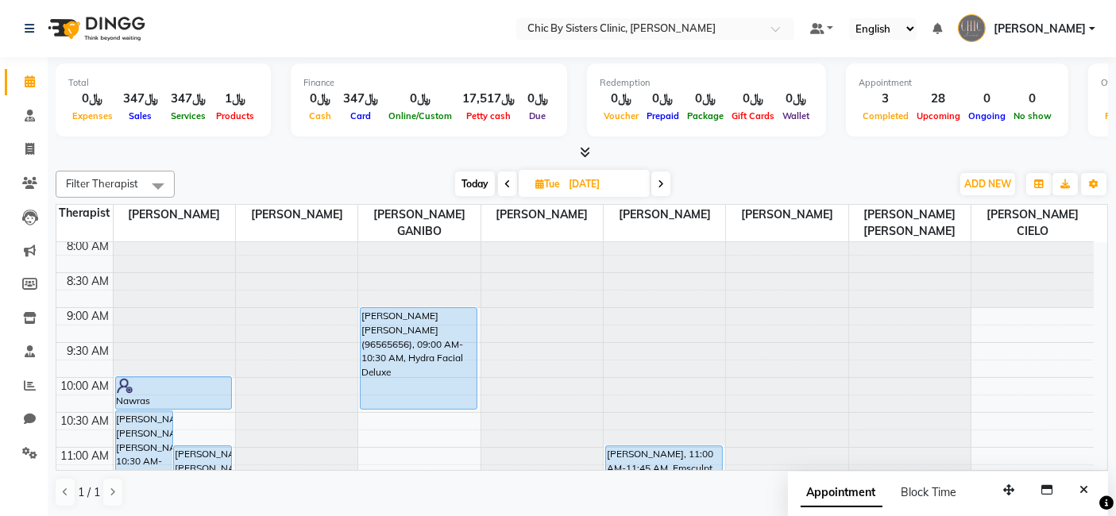
click at [683, 297] on div at bounding box center [664, 341] width 121 height 207
click at [29, 314] on icon at bounding box center [29, 318] width 13 height 12
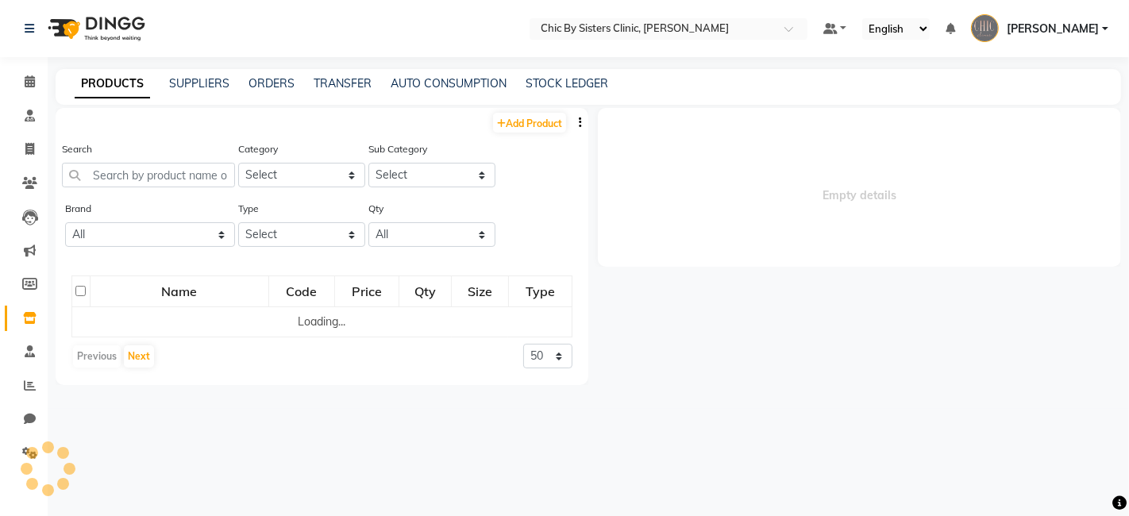
select select
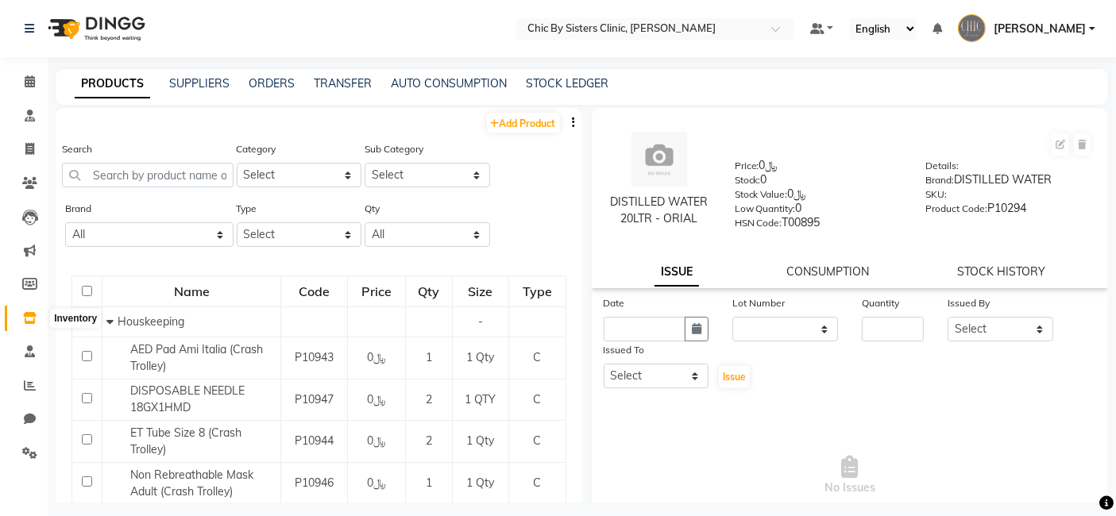
click at [27, 319] on icon at bounding box center [29, 318] width 13 height 12
click at [28, 83] on icon at bounding box center [30, 81] width 10 height 12
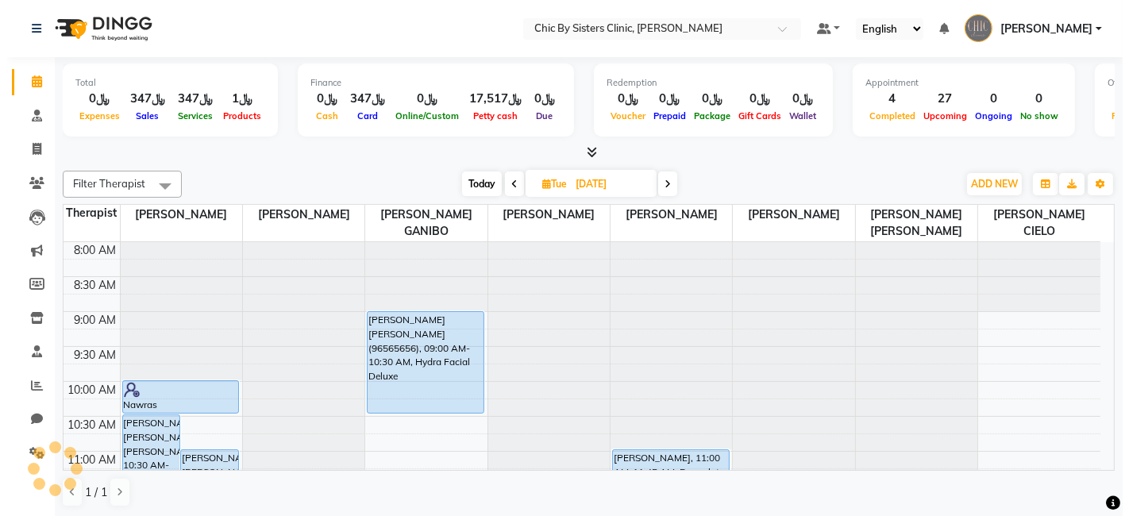
scroll to position [346, 0]
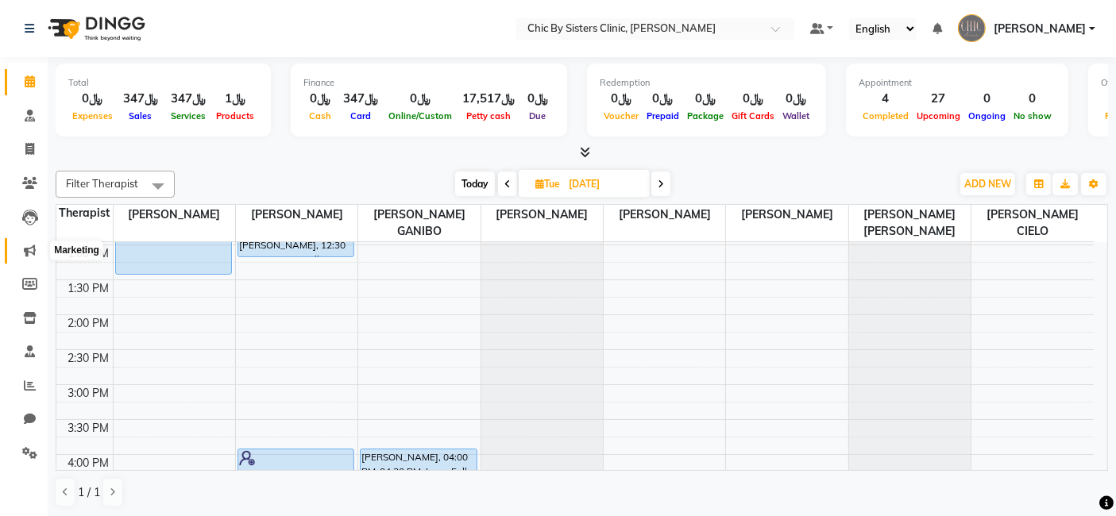
click at [29, 249] on icon at bounding box center [30, 251] width 12 height 12
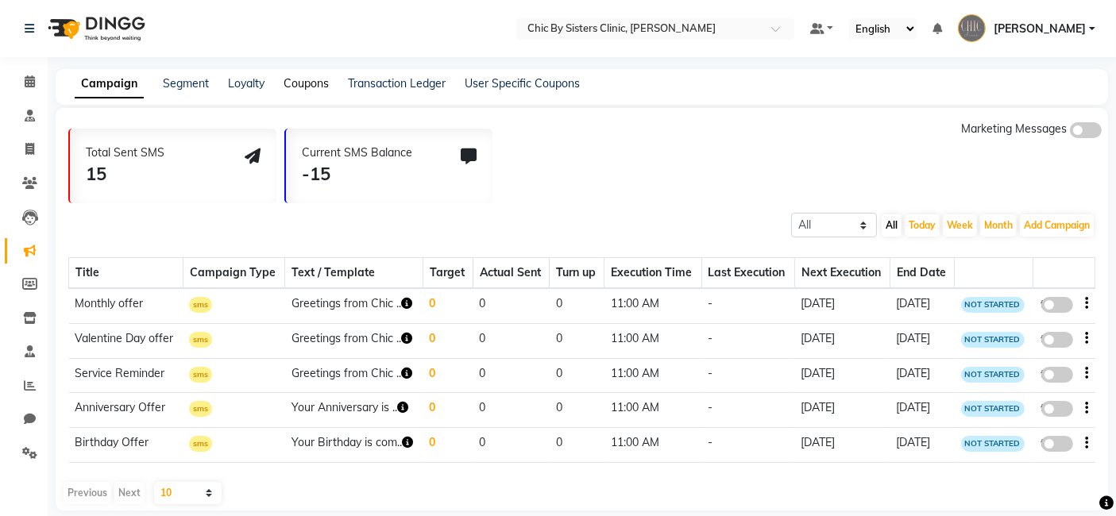
click at [302, 86] on link "Coupons" at bounding box center [305, 83] width 45 height 14
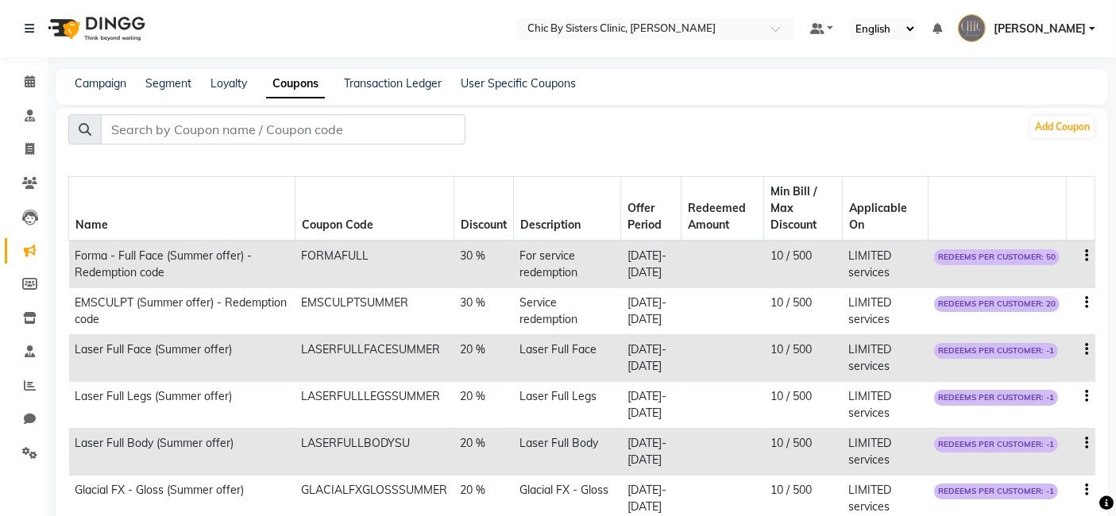
click at [1086, 256] on icon "button" at bounding box center [1087, 256] width 3 height 1
click at [1047, 241] on div "Edit" at bounding box center [1049, 246] width 38 height 20
select select "PERCENTAGE"
select select "ALL"
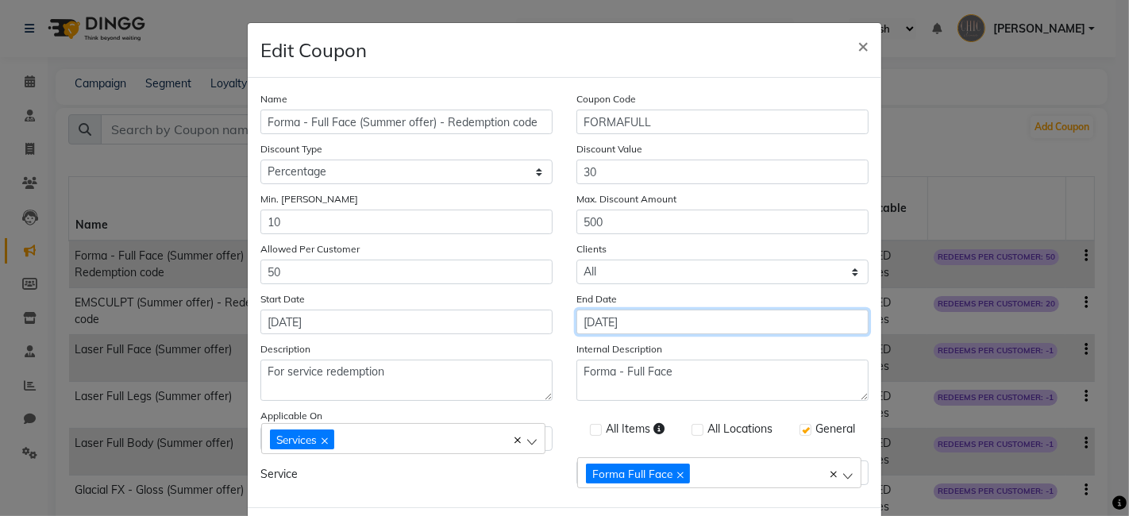
click at [669, 318] on input "[DATE]" at bounding box center [723, 322] width 292 height 25
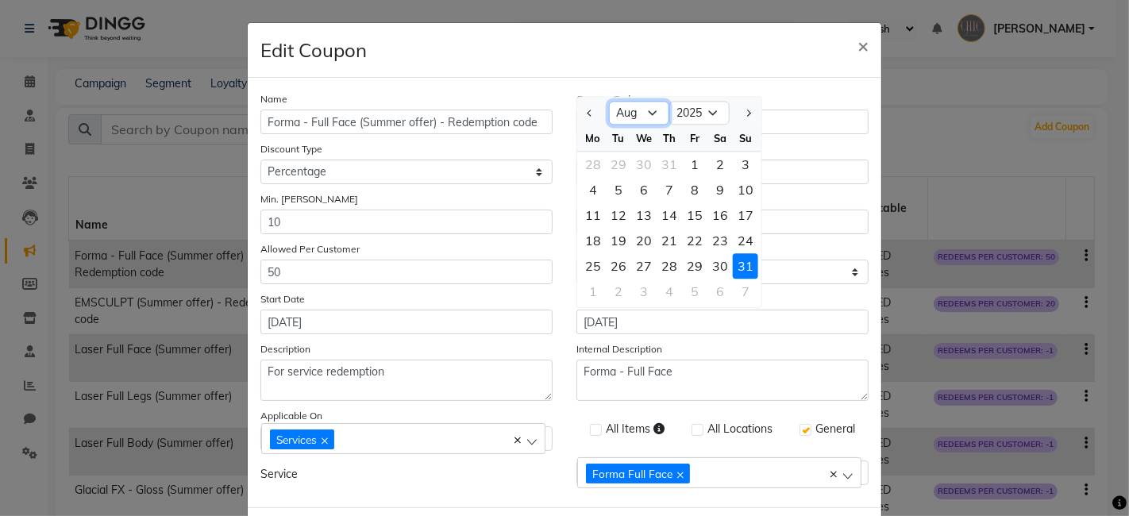
click at [646, 118] on select "[DATE] Aug Sep Oct Nov Dec" at bounding box center [639, 114] width 60 height 24
select select "9"
click at [609, 102] on select "[DATE] Aug Sep Oct Nov Dec" at bounding box center [639, 114] width 60 height 24
click at [617, 264] on div "30" at bounding box center [618, 265] width 25 height 25
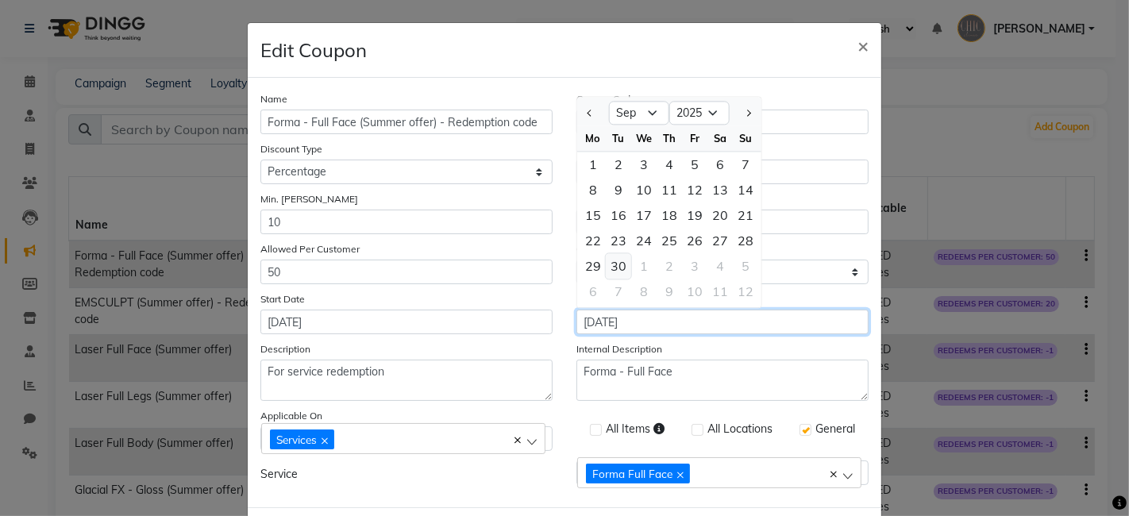
type input "[DATE]"
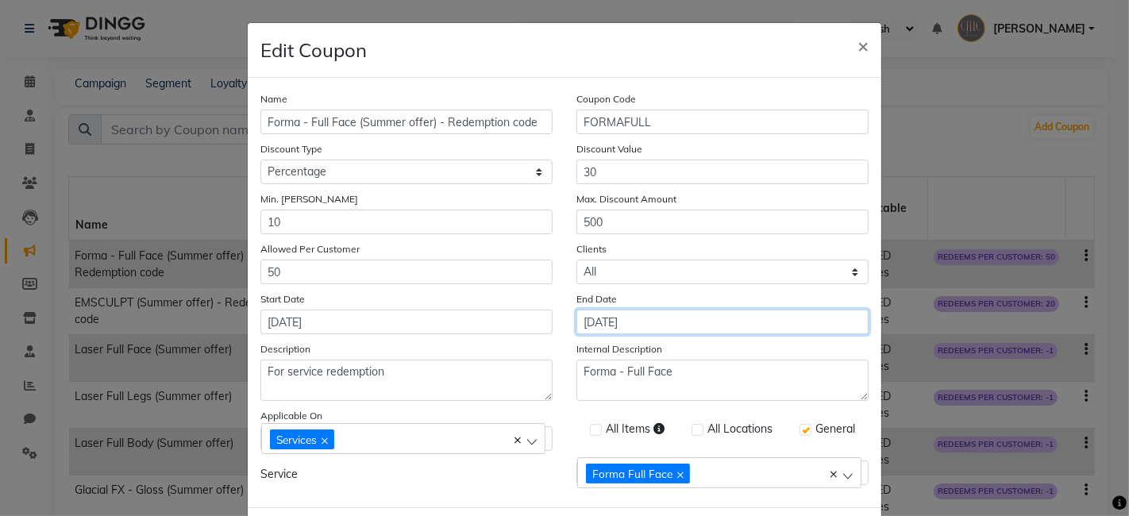
scroll to position [75, 0]
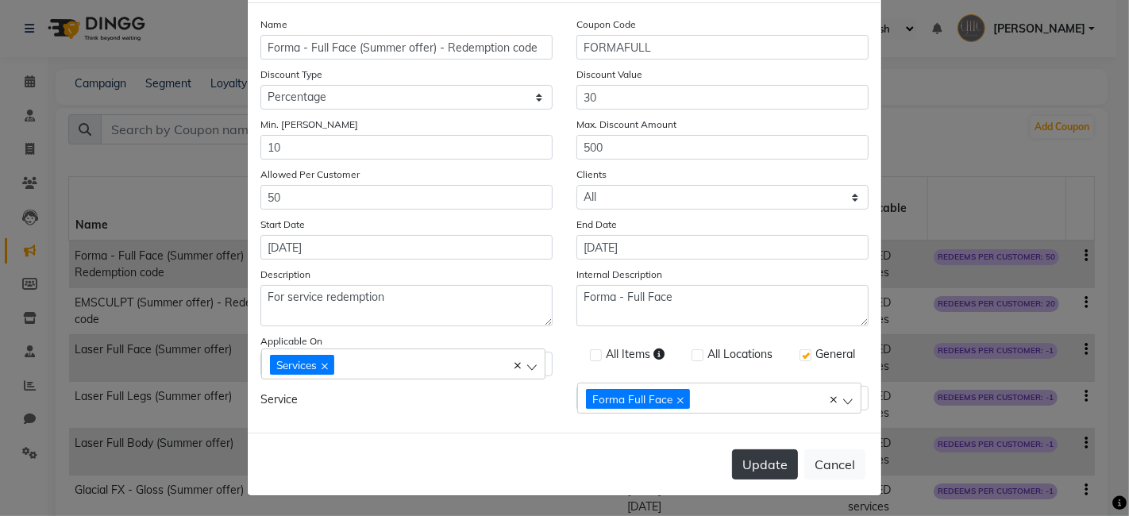
click at [758, 460] on button "Update" at bounding box center [765, 464] width 66 height 30
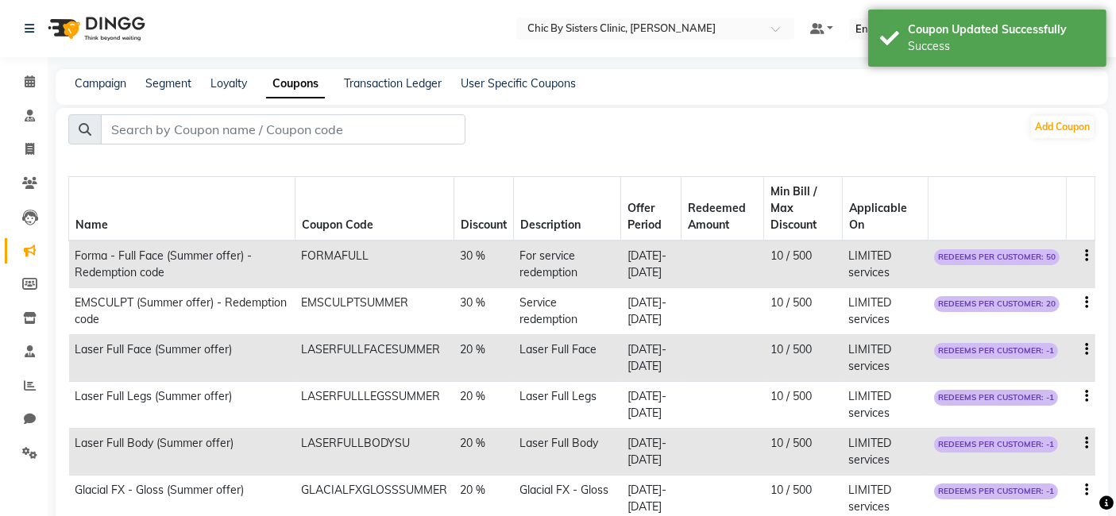
click at [1086, 303] on icon "button" at bounding box center [1087, 303] width 3 height 1
click at [1039, 293] on div "Edit" at bounding box center [1049, 293] width 38 height 20
select select "PERCENTAGE"
select select "ALL"
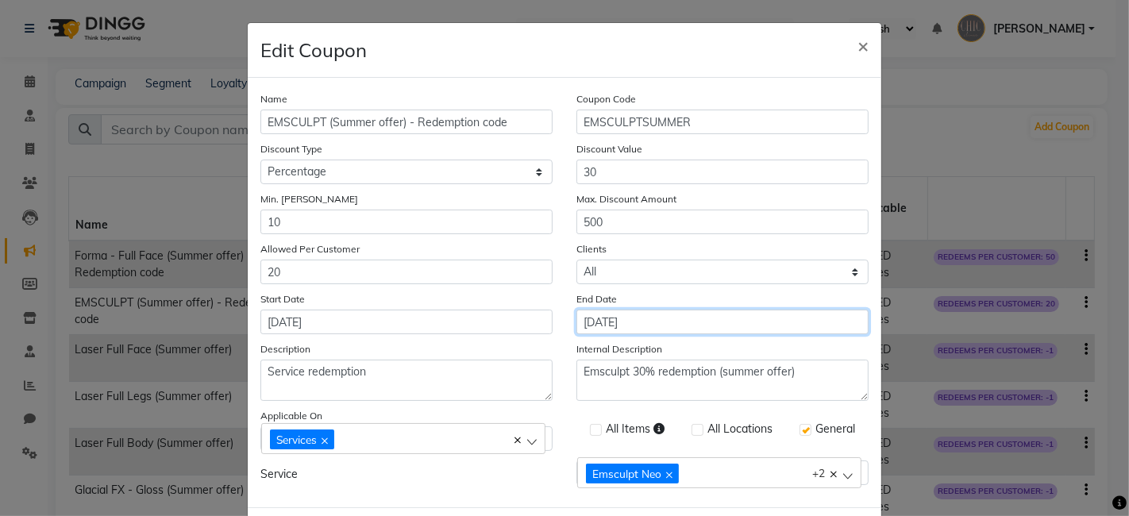
click at [658, 325] on input "[DATE]" at bounding box center [723, 322] width 292 height 25
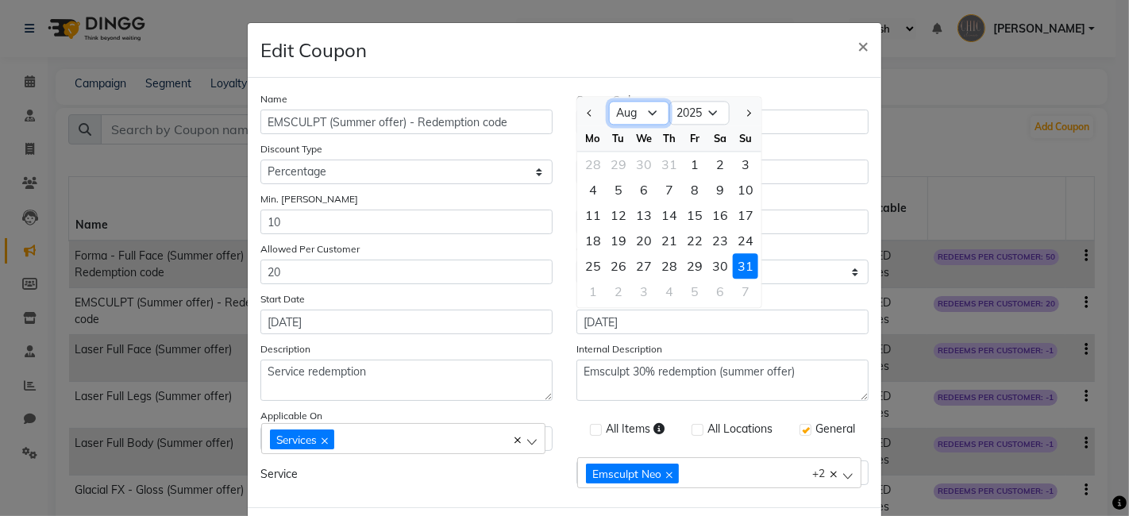
click at [642, 114] on select "[DATE] Aug Sep Oct Nov Dec" at bounding box center [639, 114] width 60 height 24
select select "9"
click at [609, 102] on select "[DATE] Aug Sep Oct Nov Dec" at bounding box center [639, 114] width 60 height 24
click at [611, 260] on div "30" at bounding box center [618, 265] width 25 height 25
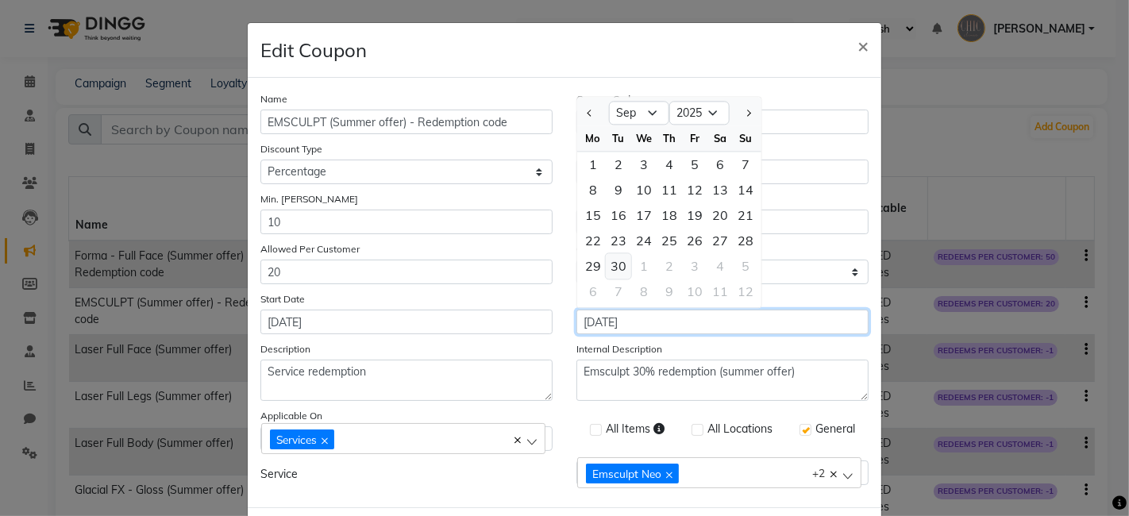
type input "[DATE]"
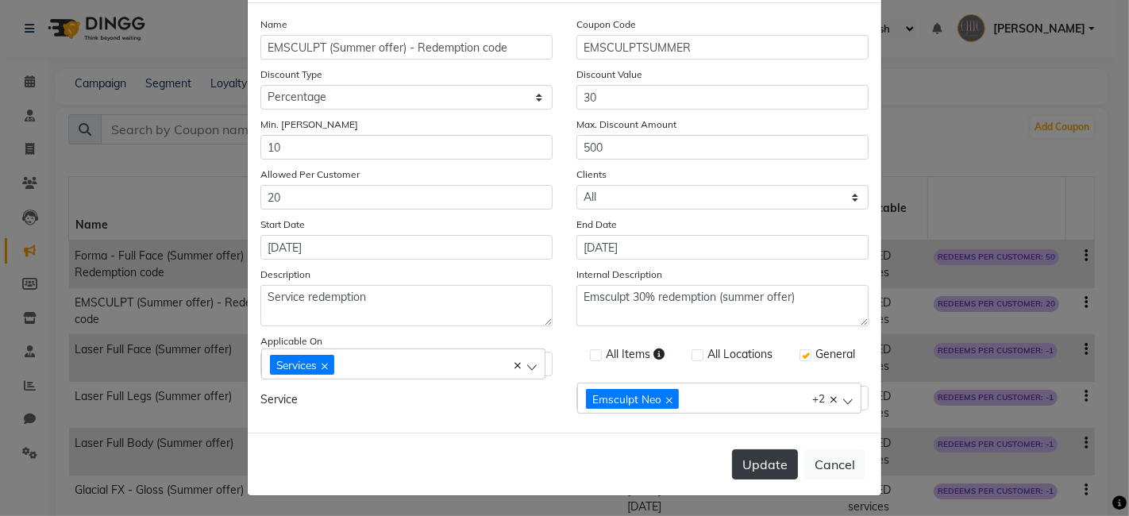
click at [743, 462] on button "Update" at bounding box center [765, 464] width 66 height 30
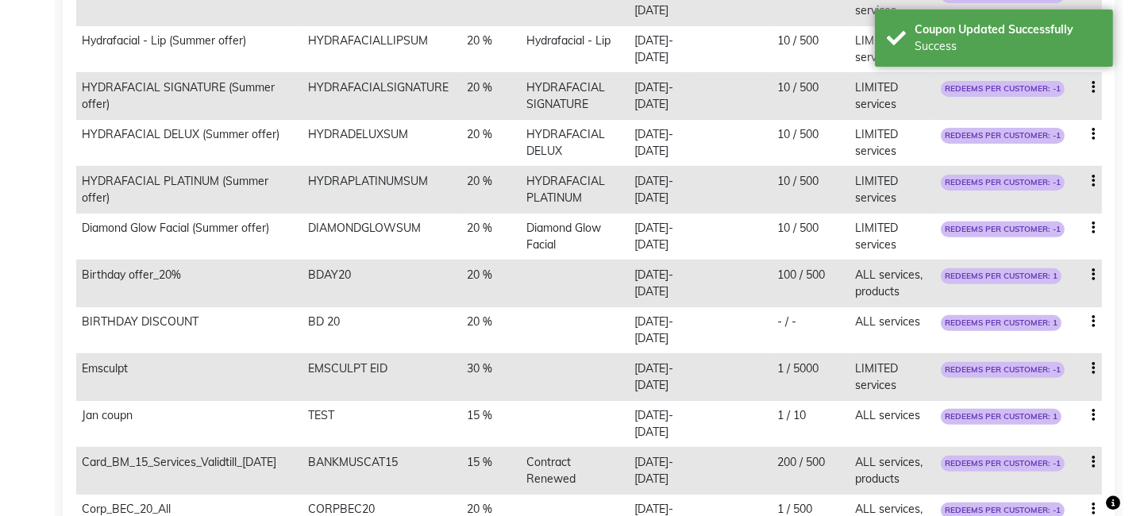
scroll to position [607, 0]
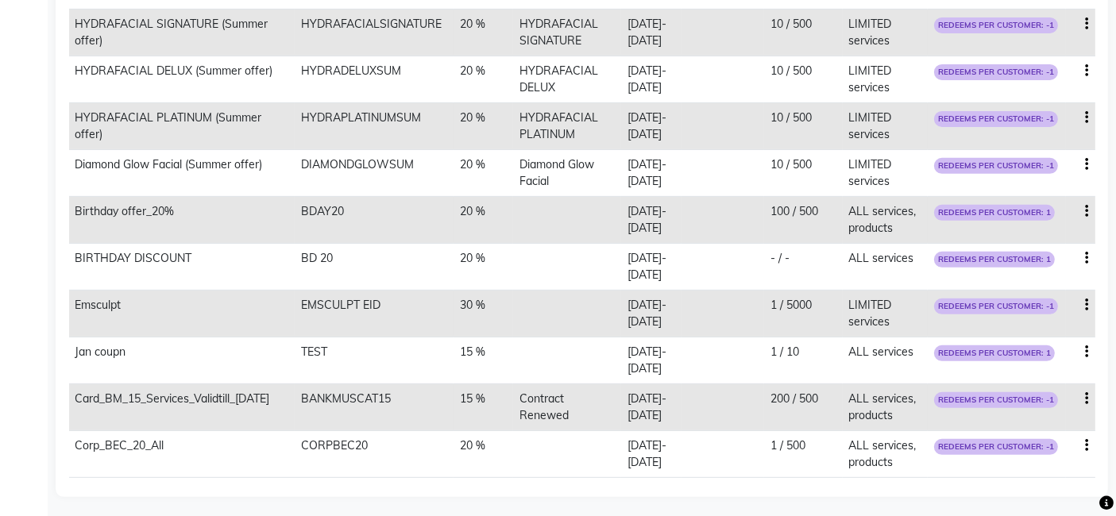
click at [1087, 399] on icon "button" at bounding box center [1087, 399] width 3 height 1
click at [1045, 380] on div "Edit" at bounding box center [1049, 386] width 38 height 20
click at [1087, 399] on icon "button" at bounding box center [1087, 399] width 3 height 1
select select "PERCENTAGE"
select select "ALL"
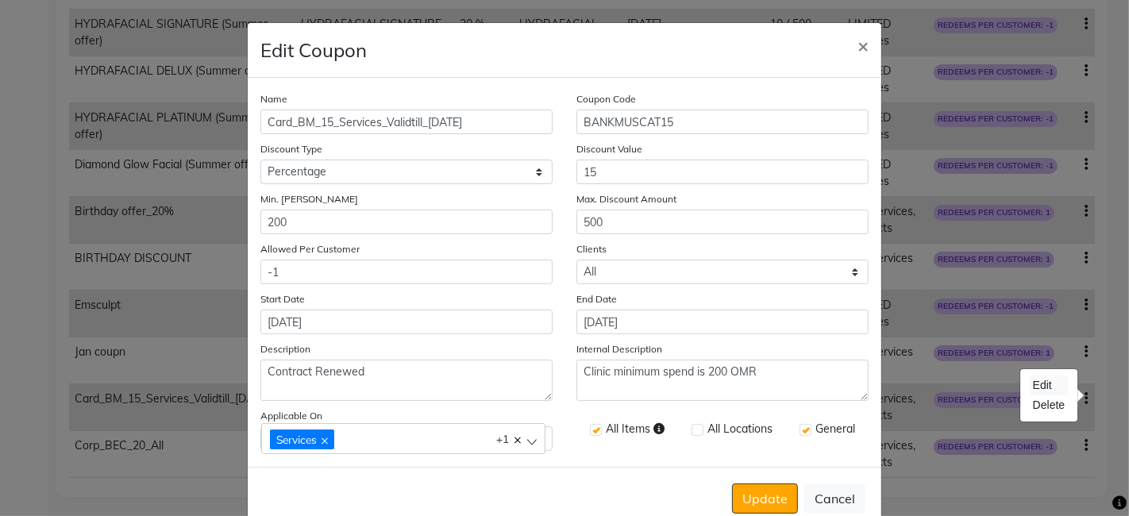
click at [1047, 387] on div "Edit" at bounding box center [1049, 386] width 38 height 20
select select
checkbox input "false"
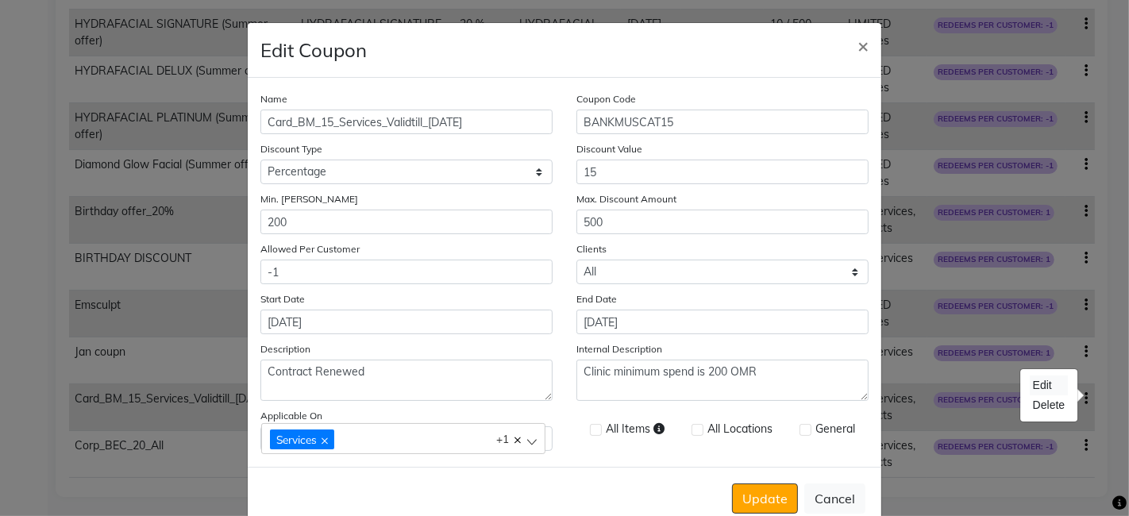
checkbox input "false"
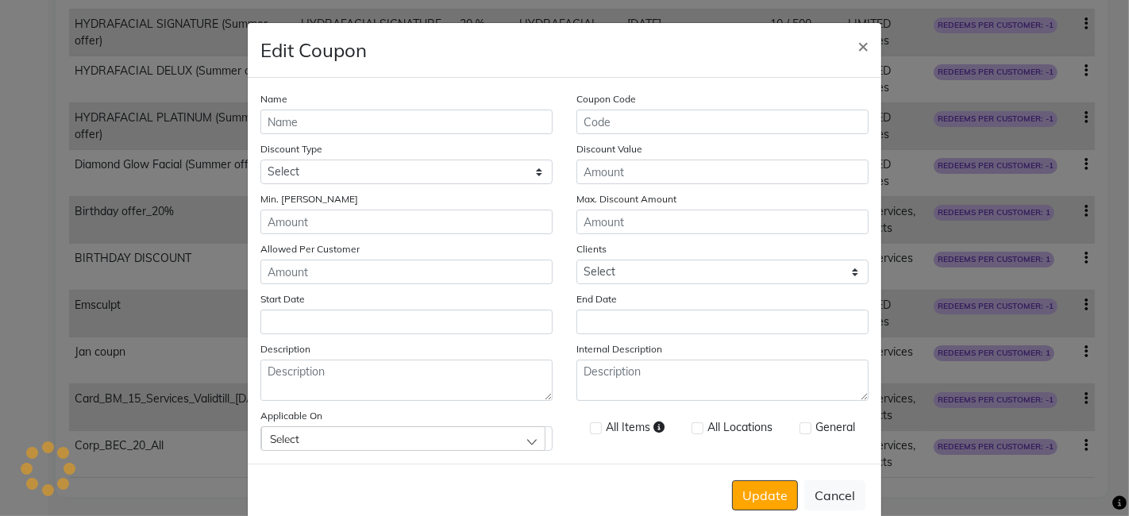
click at [1047, 387] on ngb-modal-window "Edit Coupon × Name Coupon Code Discount Type Select Percentage Fixed Discount V…" at bounding box center [564, 258] width 1129 height 516
click at [830, 497] on button "Cancel" at bounding box center [834, 495] width 61 height 30
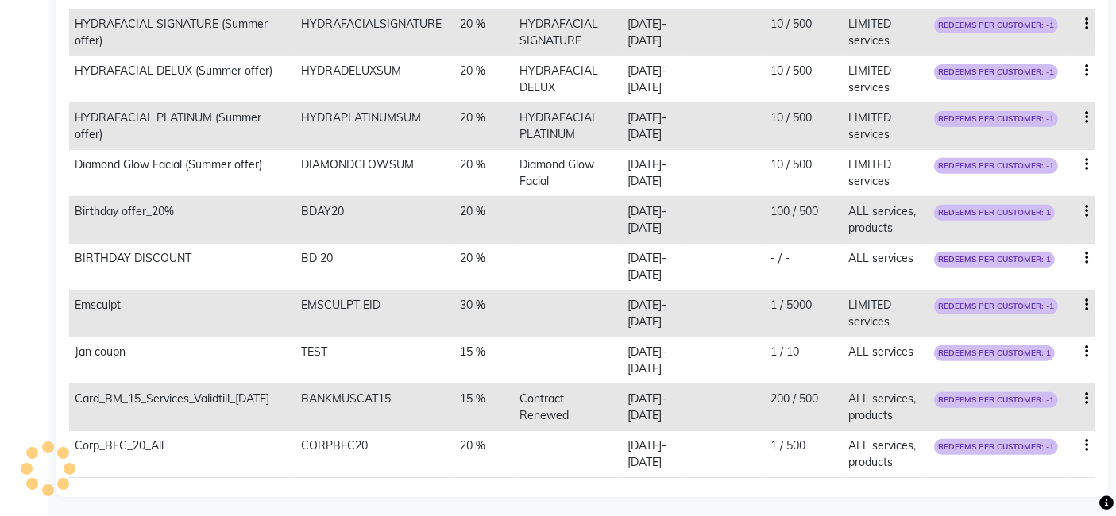
click at [1086, 391] on button "button" at bounding box center [1087, 399] width 3 height 17
select select "PERCENTAGE"
select select "ALL"
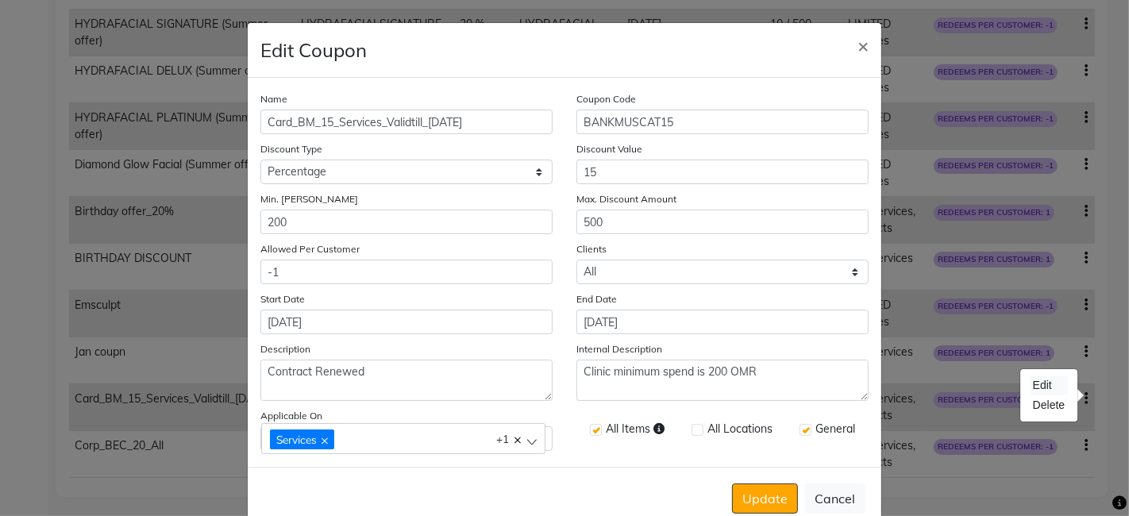
click at [1046, 384] on div "Edit" at bounding box center [1049, 386] width 38 height 20
select select
checkbox input "false"
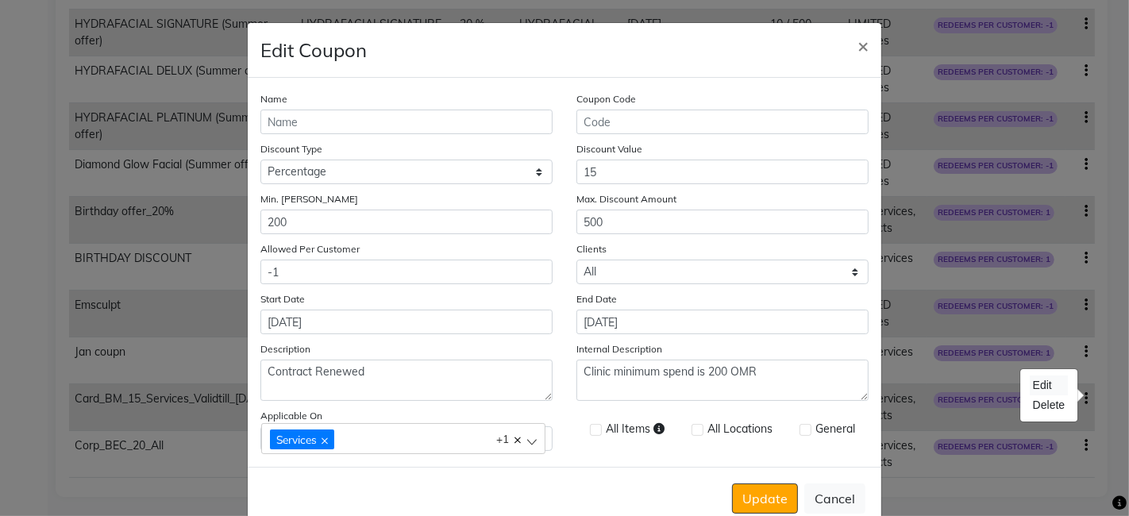
checkbox input "false"
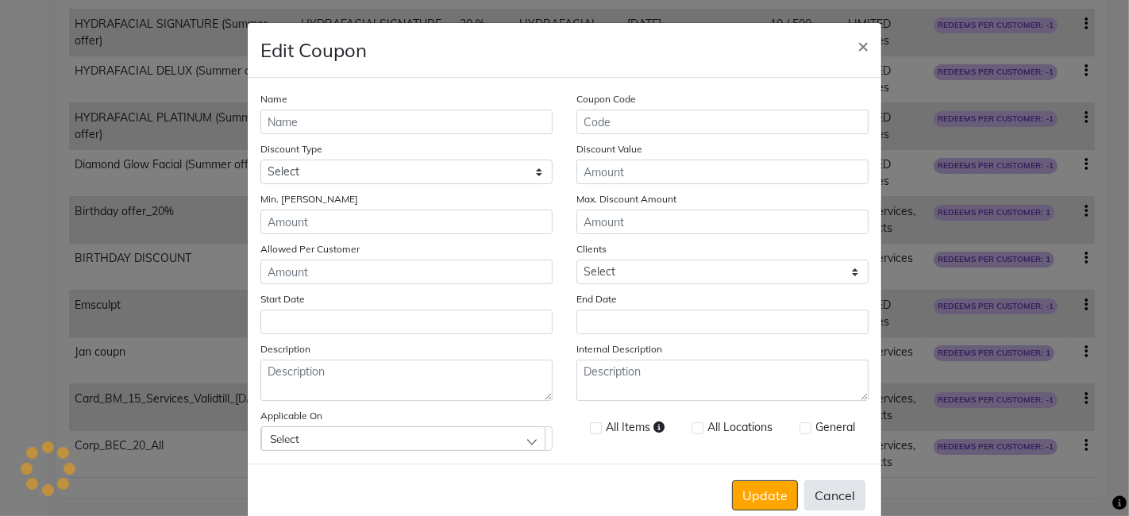
click at [844, 486] on button "Cancel" at bounding box center [834, 495] width 61 height 30
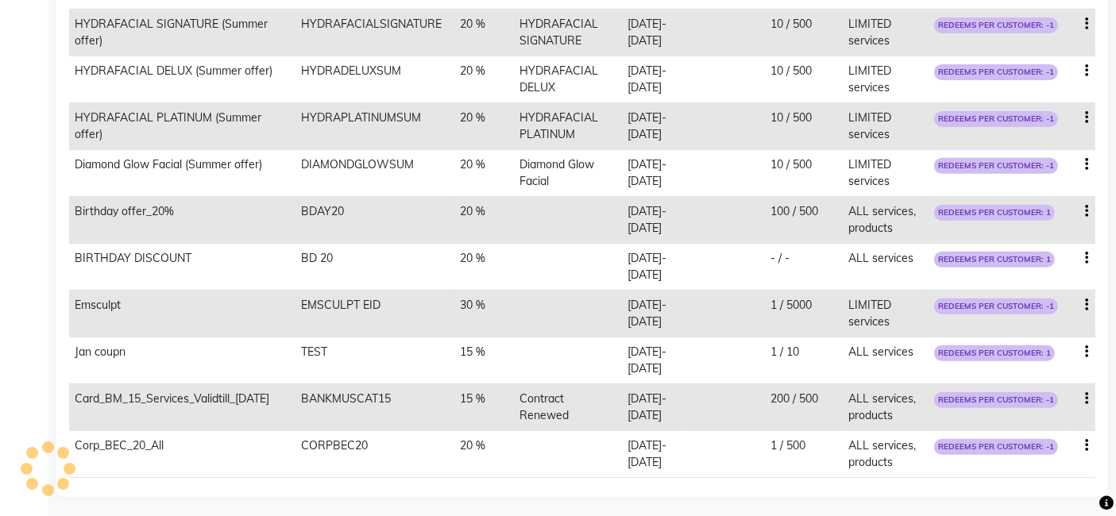
click at [1086, 399] on icon "button" at bounding box center [1087, 399] width 3 height 1
select select "PERCENTAGE"
select select "ALL"
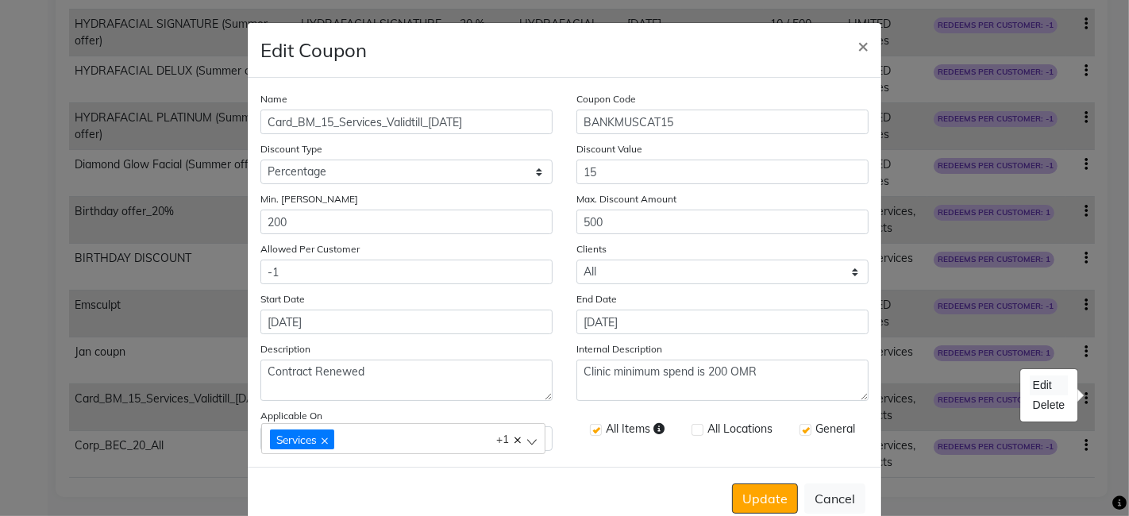
click at [1047, 381] on div "Edit" at bounding box center [1049, 386] width 38 height 20
select select
checkbox input "false"
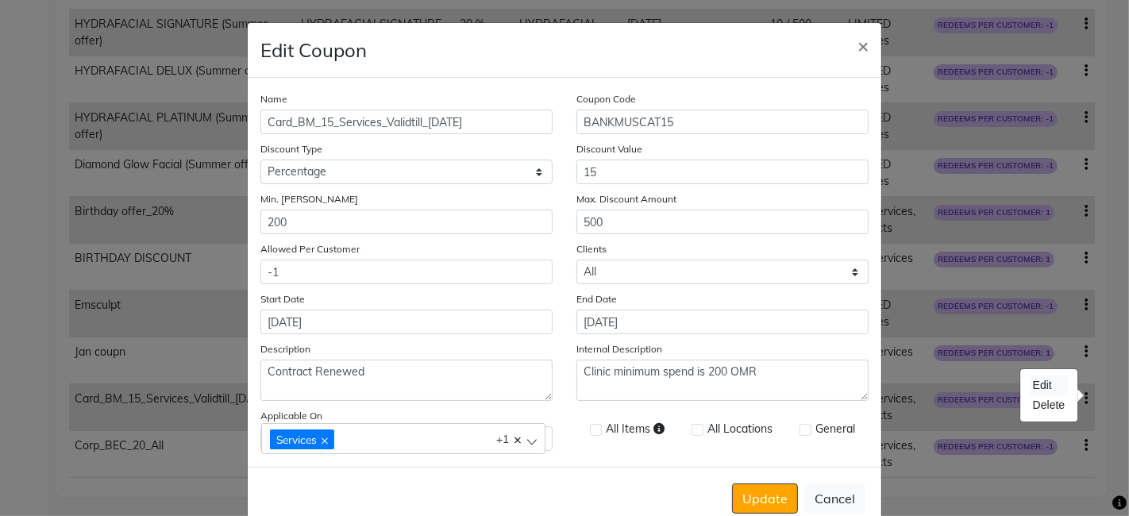
checkbox input "false"
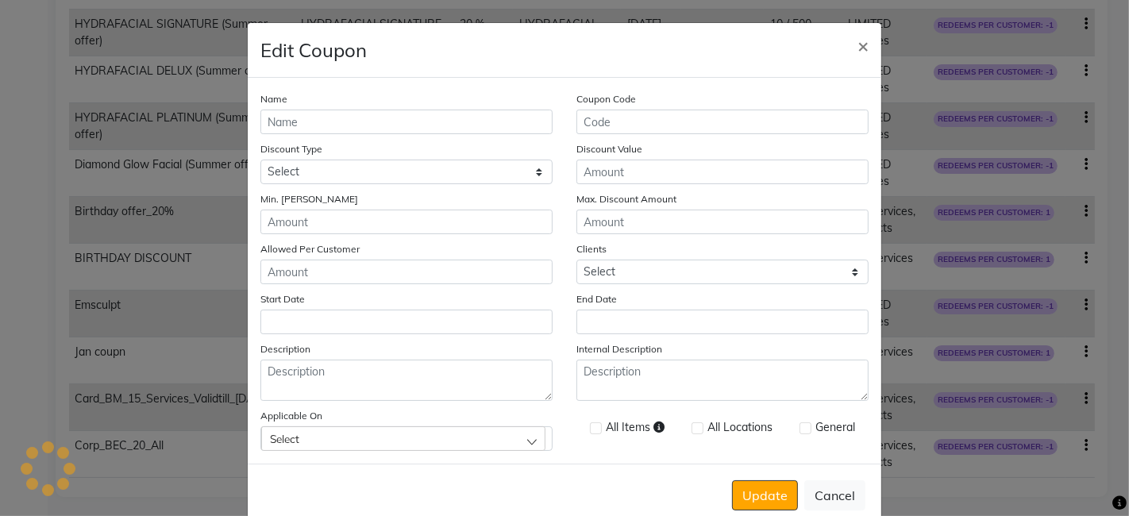
click at [1084, 389] on ngb-modal-window "Edit Coupon × Name Coupon Code Discount Type Select Percentage Fixed Discount V…" at bounding box center [564, 258] width 1129 height 516
click at [840, 493] on button "Cancel" at bounding box center [834, 495] width 61 height 30
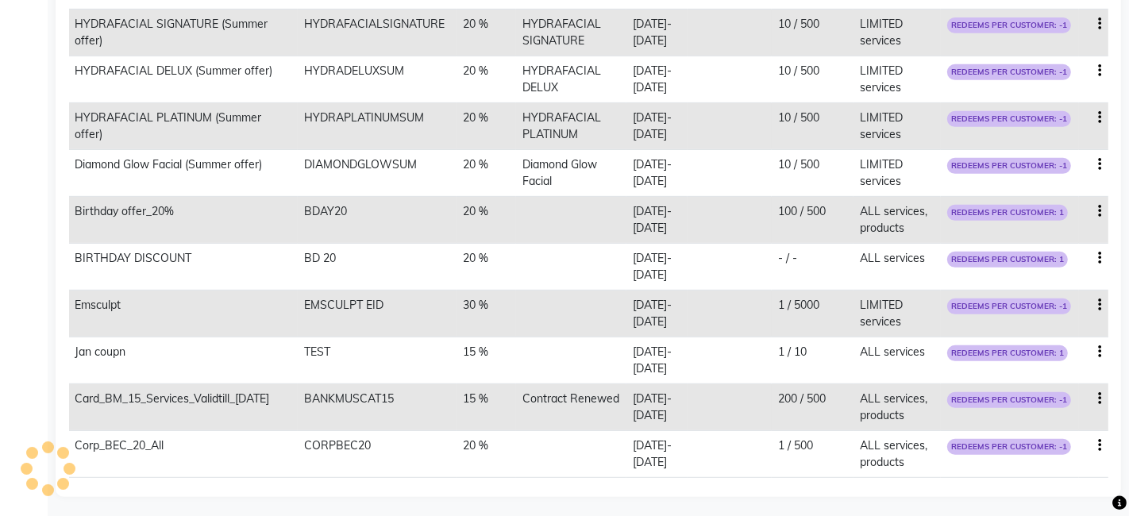
select select "PERCENTAGE"
select select "ALL"
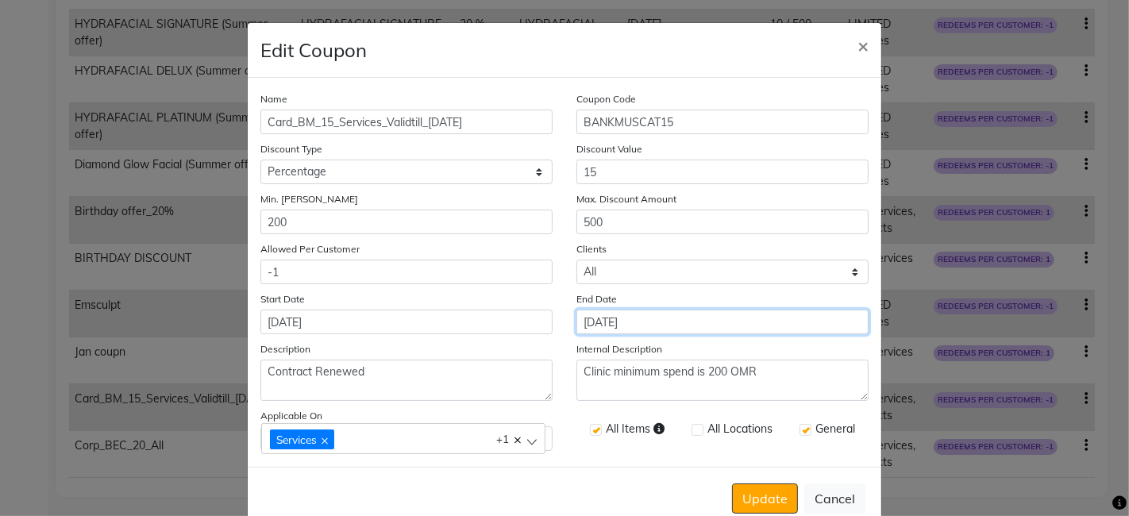
click at [681, 318] on input "[DATE]" at bounding box center [723, 322] width 292 height 25
select select "9"
select select "2025"
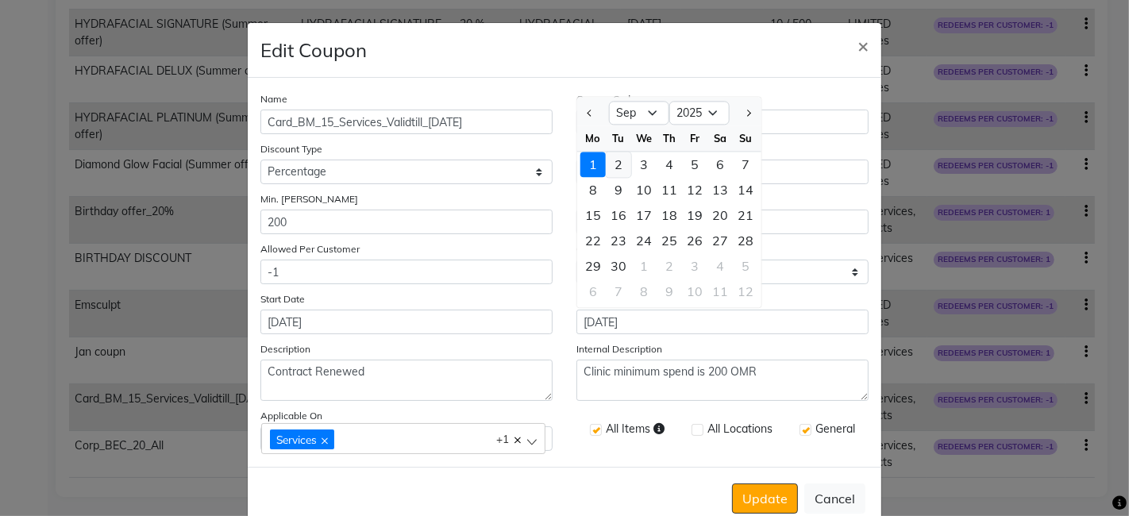
click at [613, 164] on div "2" at bounding box center [618, 164] width 25 height 25
type input "02-09-2025"
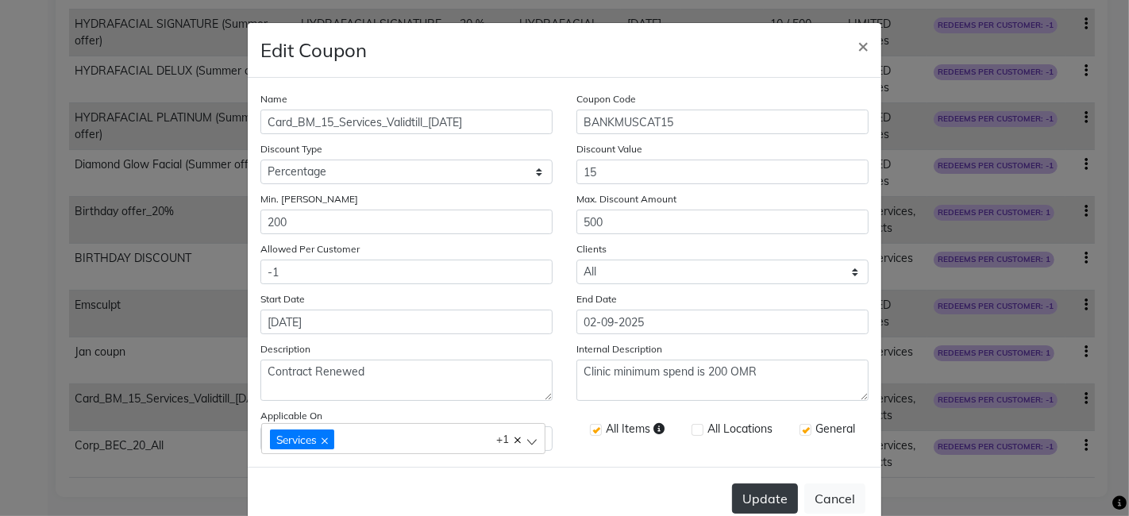
click at [758, 493] on button "Update" at bounding box center [765, 499] width 66 height 30
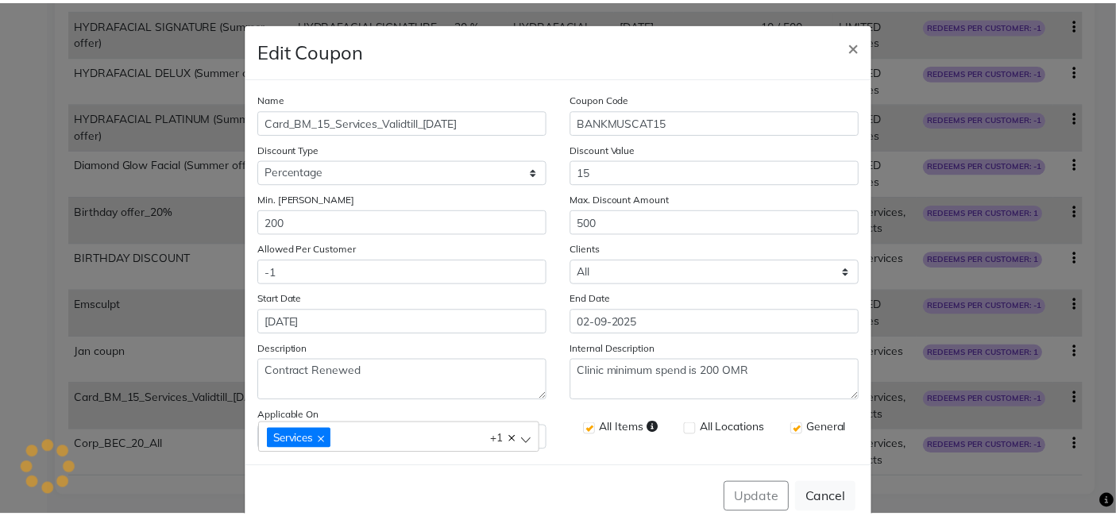
scroll to position [0, 0]
